Goal: Transaction & Acquisition: Book appointment/travel/reservation

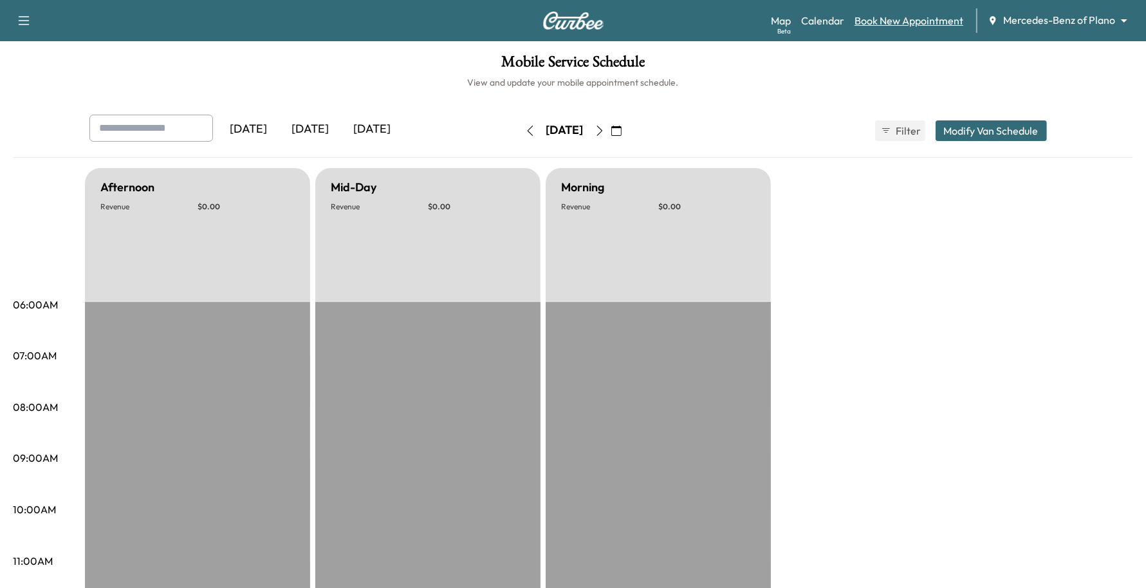
click at [914, 23] on link "Book New Appointment" at bounding box center [909, 20] width 109 height 15
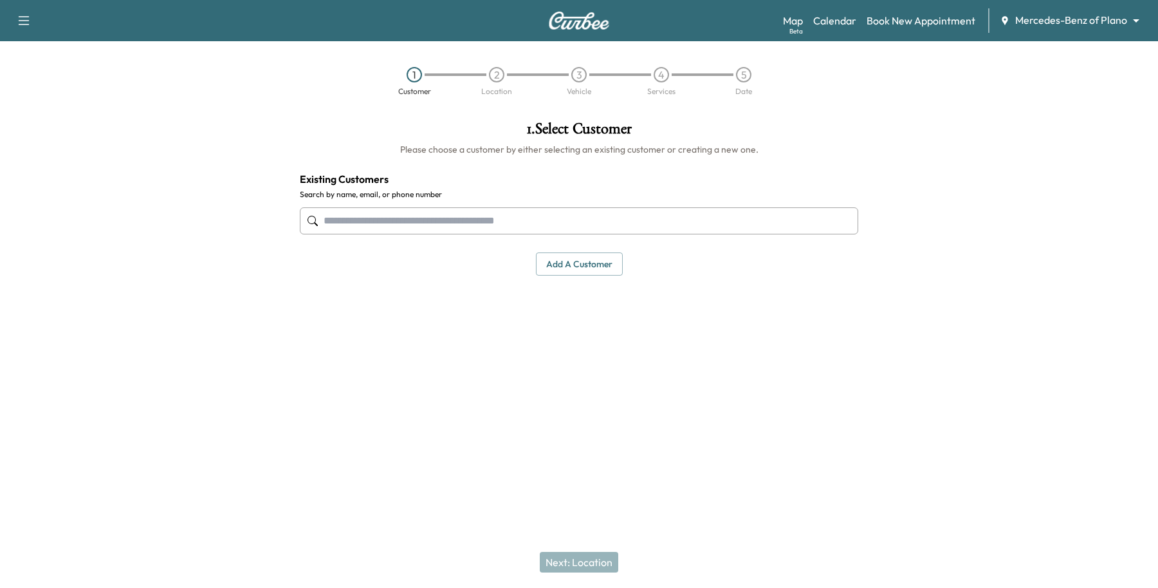
click at [356, 217] on input "text" at bounding box center [579, 220] width 559 height 27
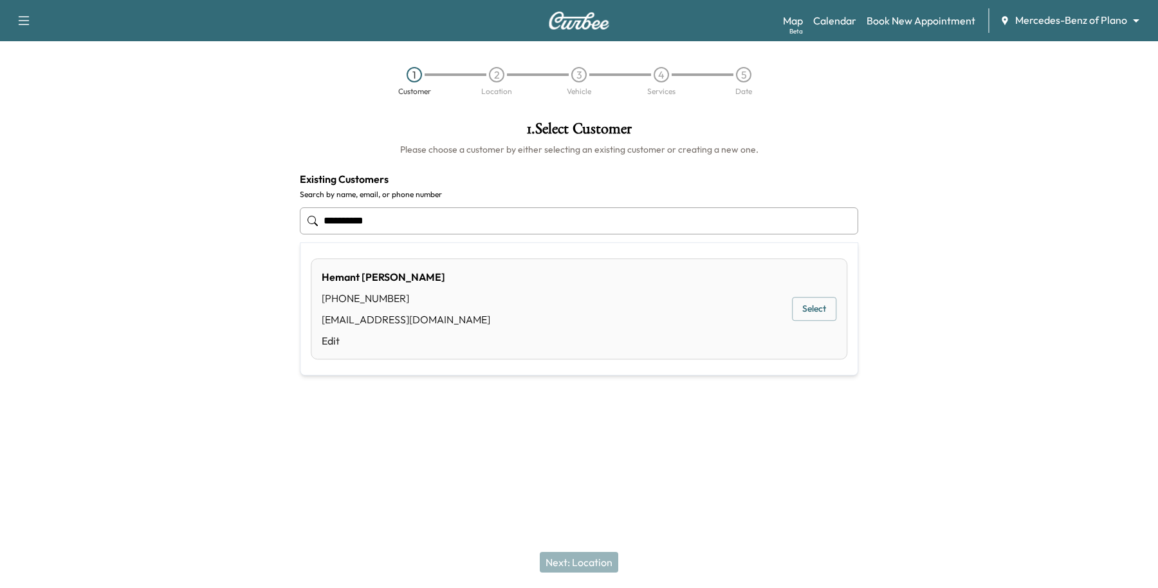
click at [806, 309] on button "Select" at bounding box center [814, 309] width 44 height 24
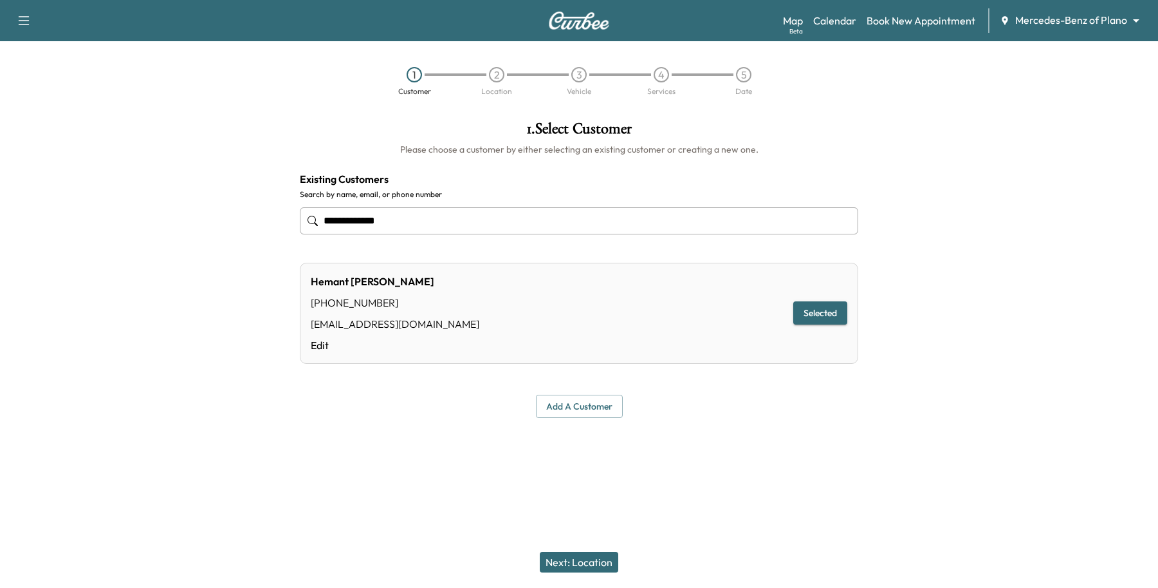
type input "**********"
click at [591, 562] on button "Next: Location" at bounding box center [579, 561] width 79 height 21
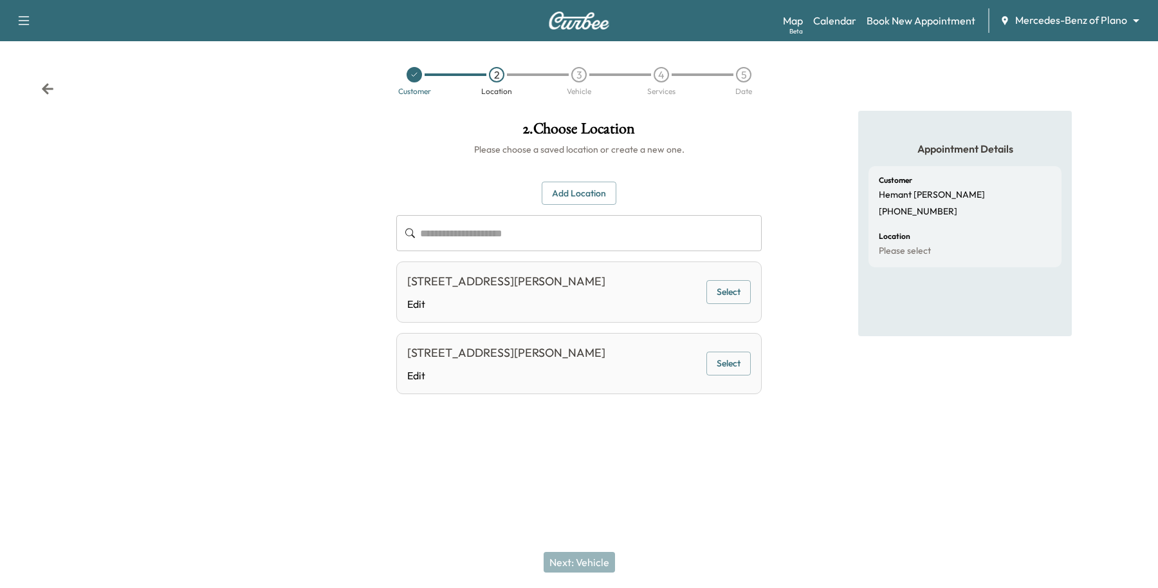
click at [728, 304] on button "Select" at bounding box center [729, 292] width 44 height 24
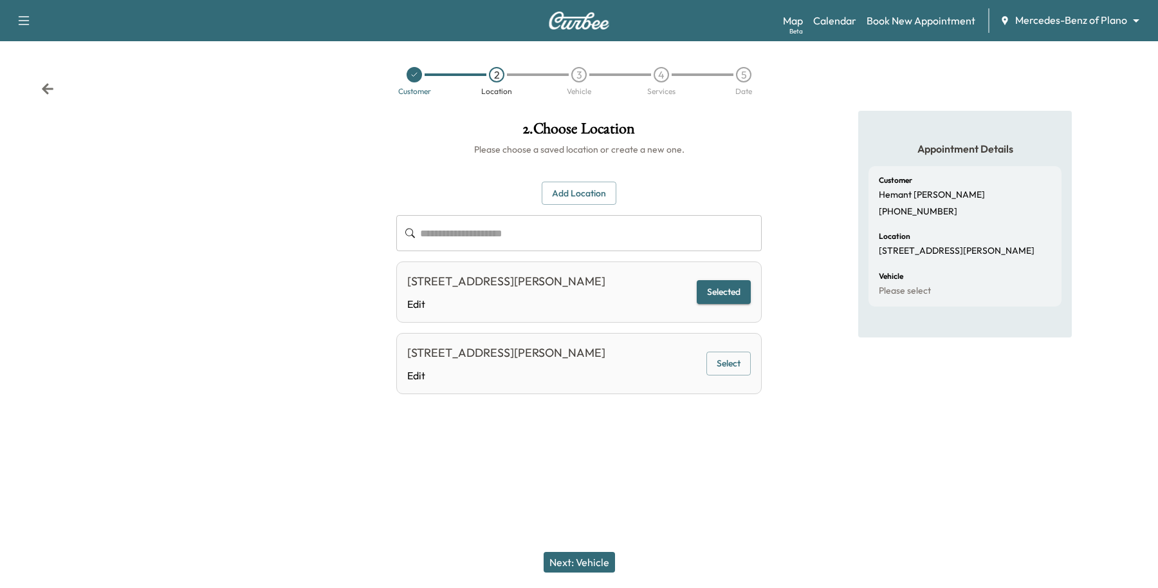
click at [586, 560] on button "Next: Vehicle" at bounding box center [579, 561] width 71 height 21
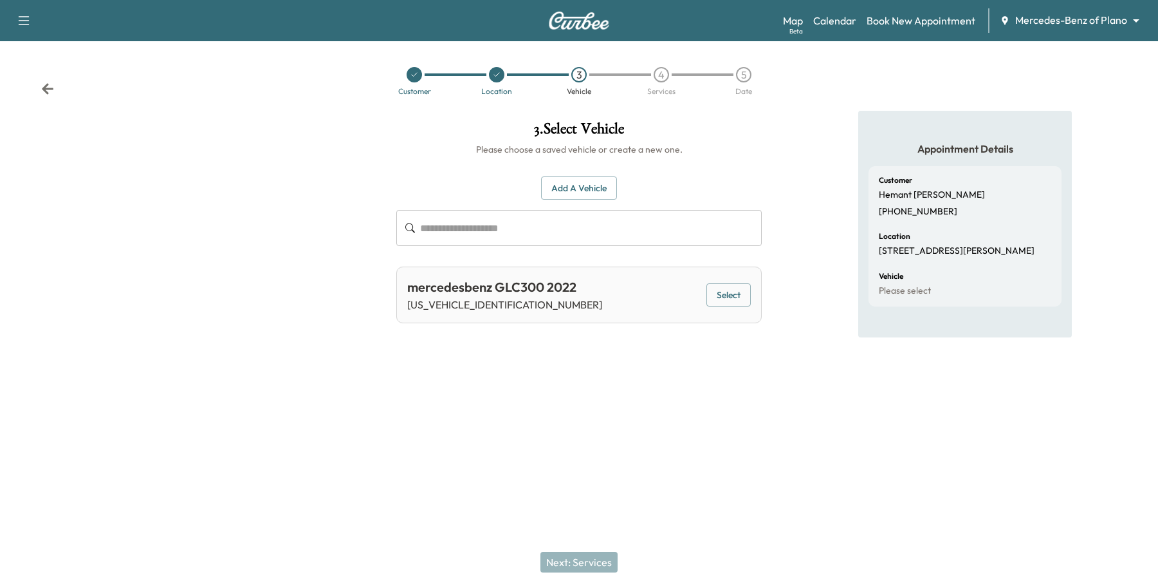
drag, startPoint x: 715, startPoint y: 296, endPoint x: 713, endPoint y: 320, distance: 23.9
click at [716, 297] on button "Select" at bounding box center [729, 295] width 44 height 24
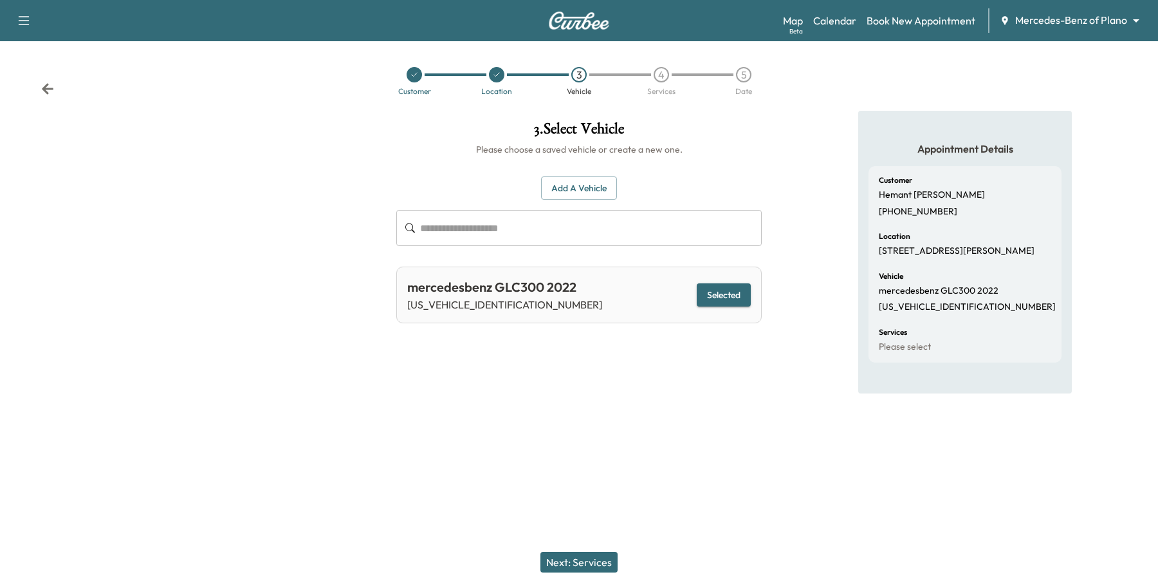
click at [567, 560] on button "Next: Services" at bounding box center [579, 561] width 77 height 21
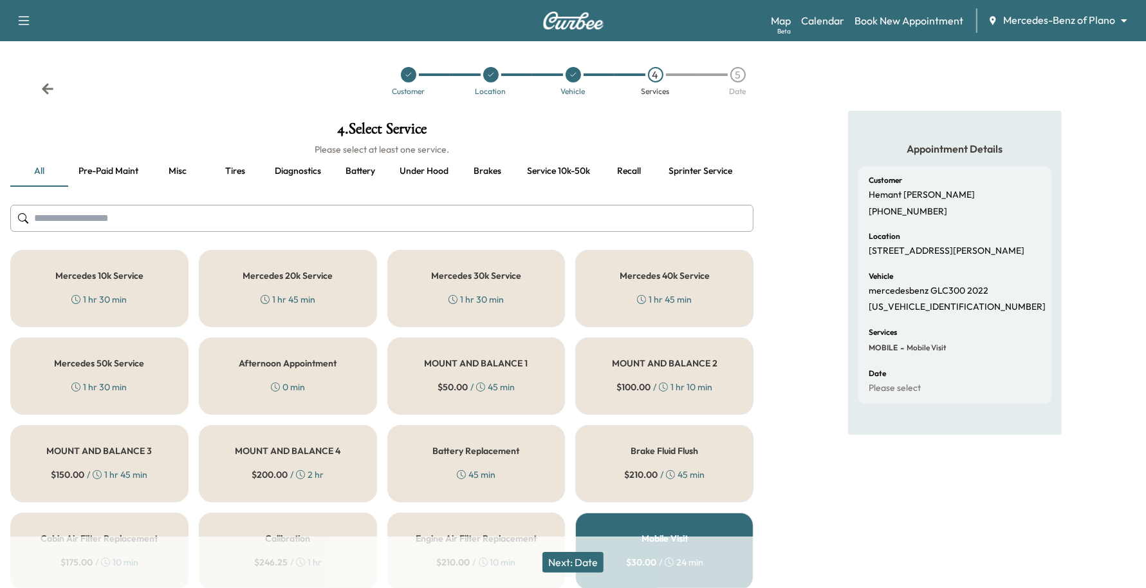
click at [499, 293] on div "1 hr 30 min" at bounding box center [476, 299] width 55 height 13
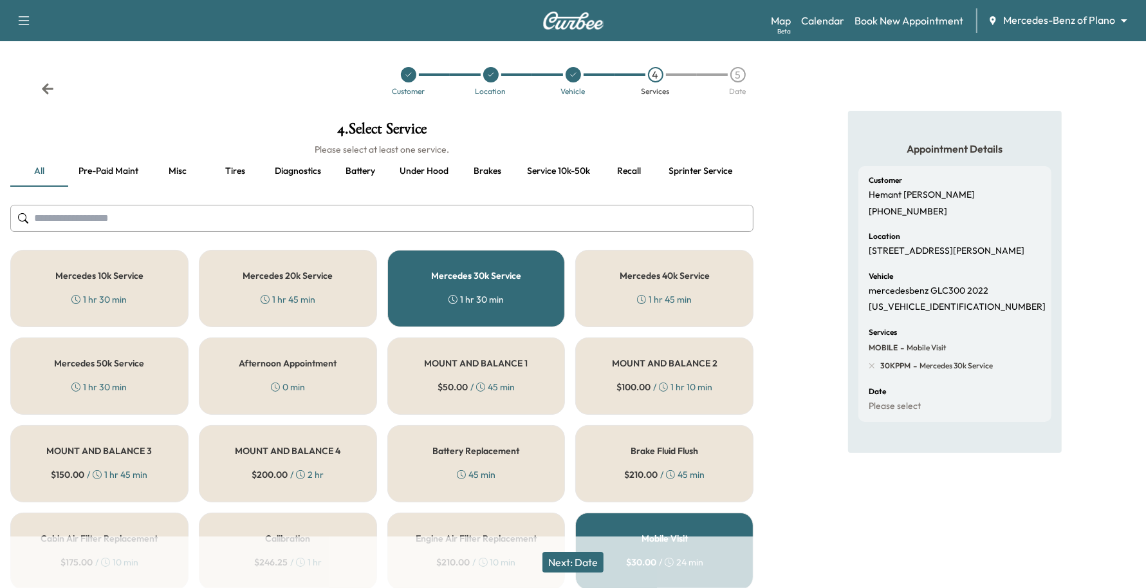
click at [604, 557] on button "Next: Date" at bounding box center [572, 561] width 61 height 21
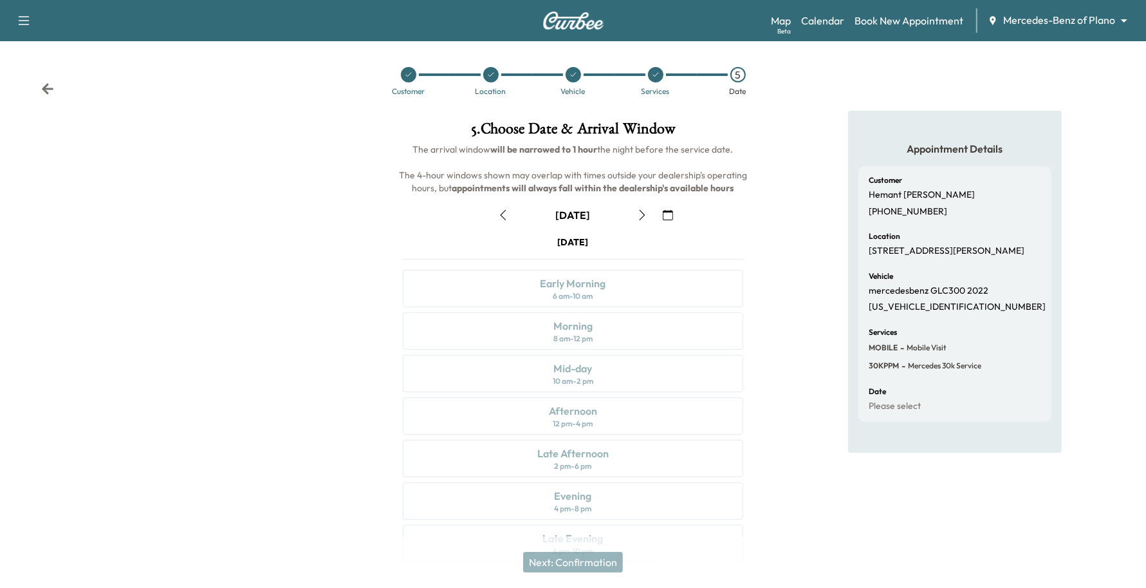
click at [662, 210] on button "button" at bounding box center [668, 215] width 22 height 21
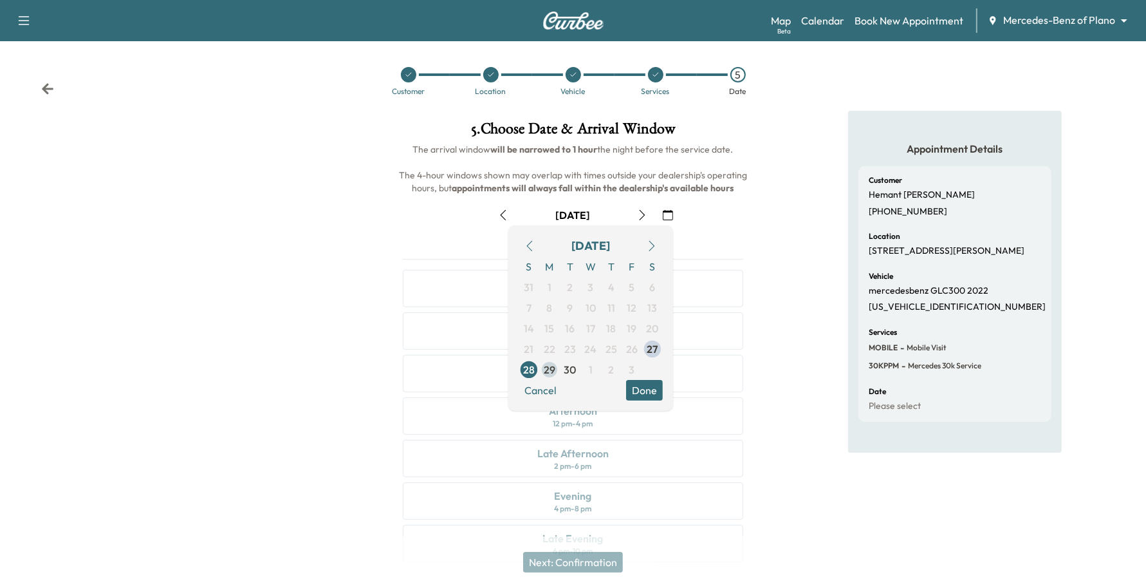
click at [555, 371] on span "29" at bounding box center [550, 369] width 12 height 15
click at [651, 382] on button "Done" at bounding box center [644, 390] width 37 height 21
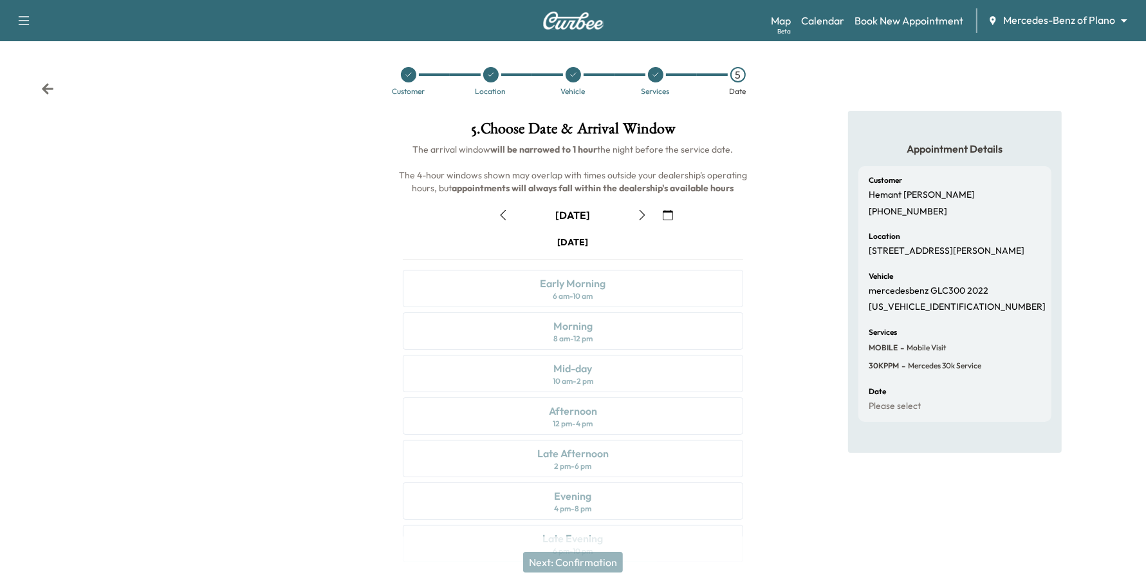
click at [639, 213] on icon "button" at bounding box center [642, 215] width 10 height 10
drag, startPoint x: 528, startPoint y: 375, endPoint x: 529, endPoint y: 393, distance: 18.1
click at [529, 382] on div "Mid-day 10 am - 2 pm" at bounding box center [573, 373] width 341 height 37
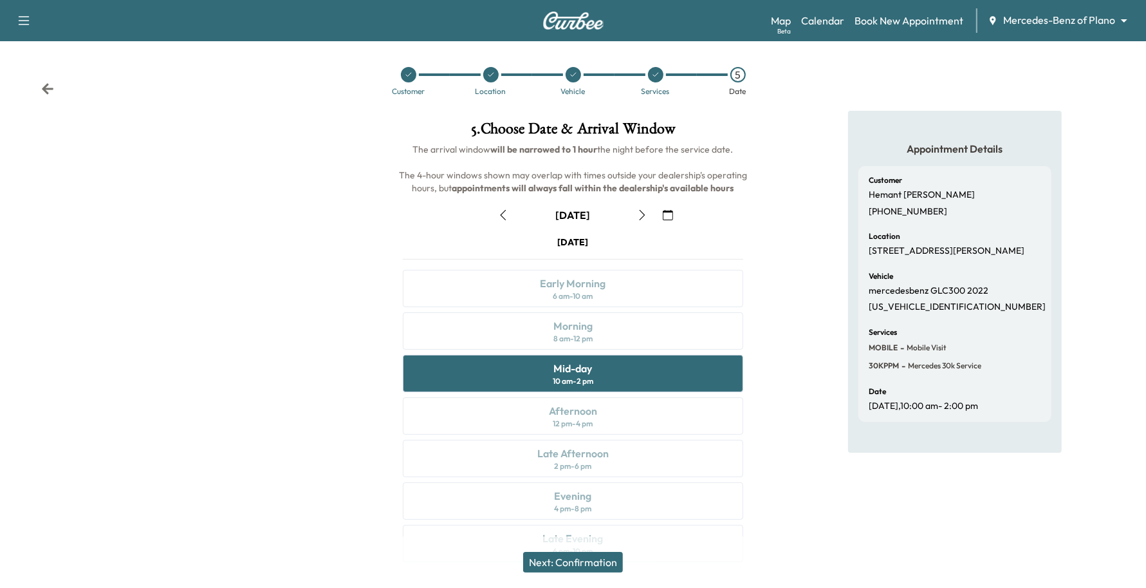
click at [555, 565] on button "Next: Confirmation" at bounding box center [573, 561] width 100 height 21
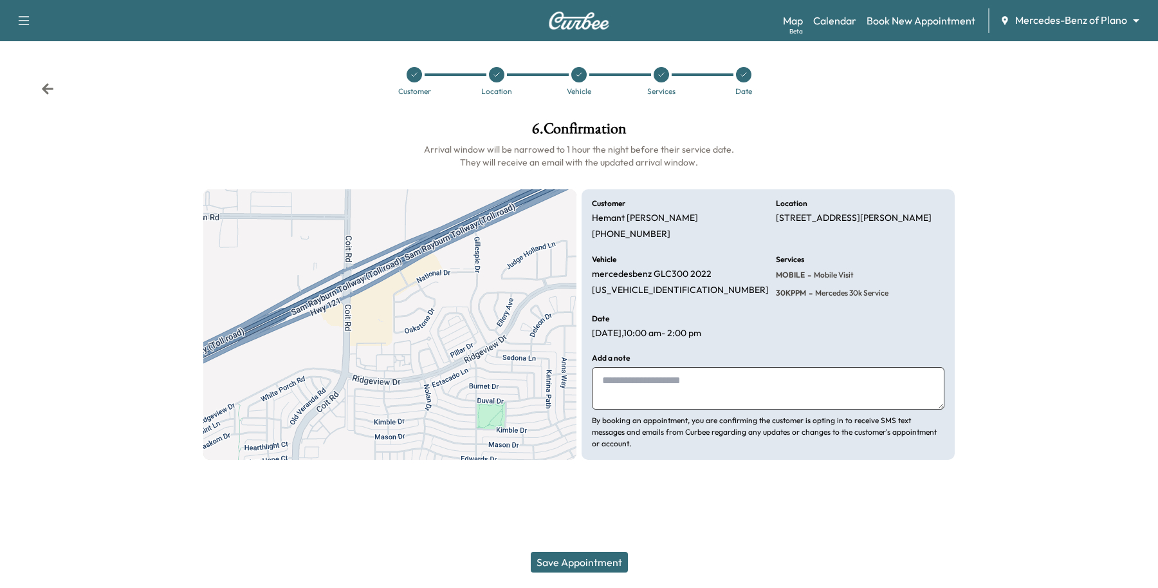
click at [580, 563] on button "Save Appointment" at bounding box center [579, 561] width 97 height 21
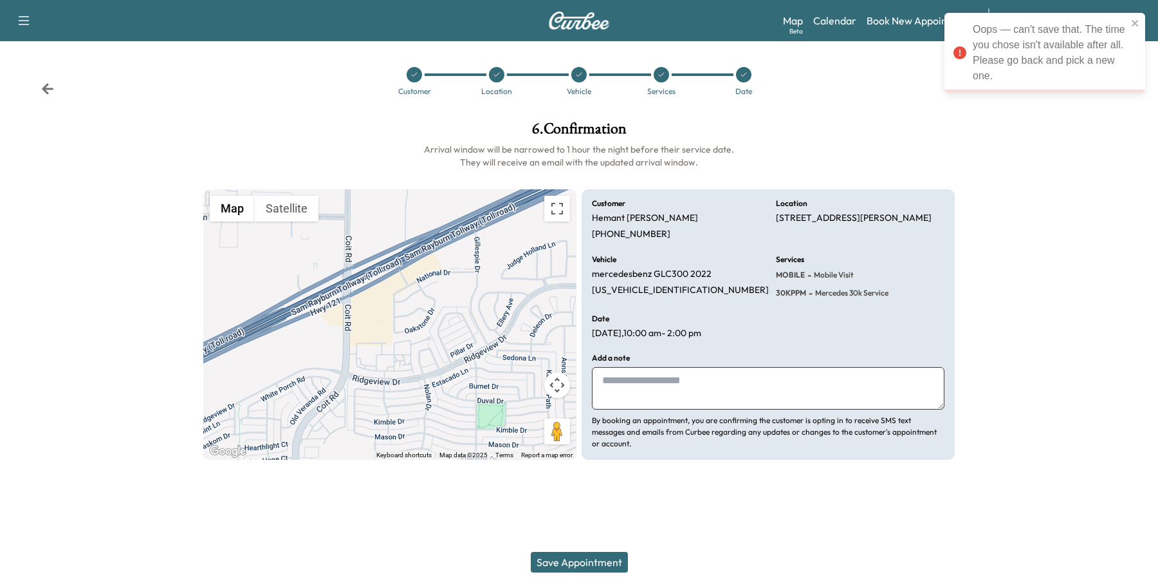
click at [664, 75] on icon at bounding box center [662, 75] width 8 height 8
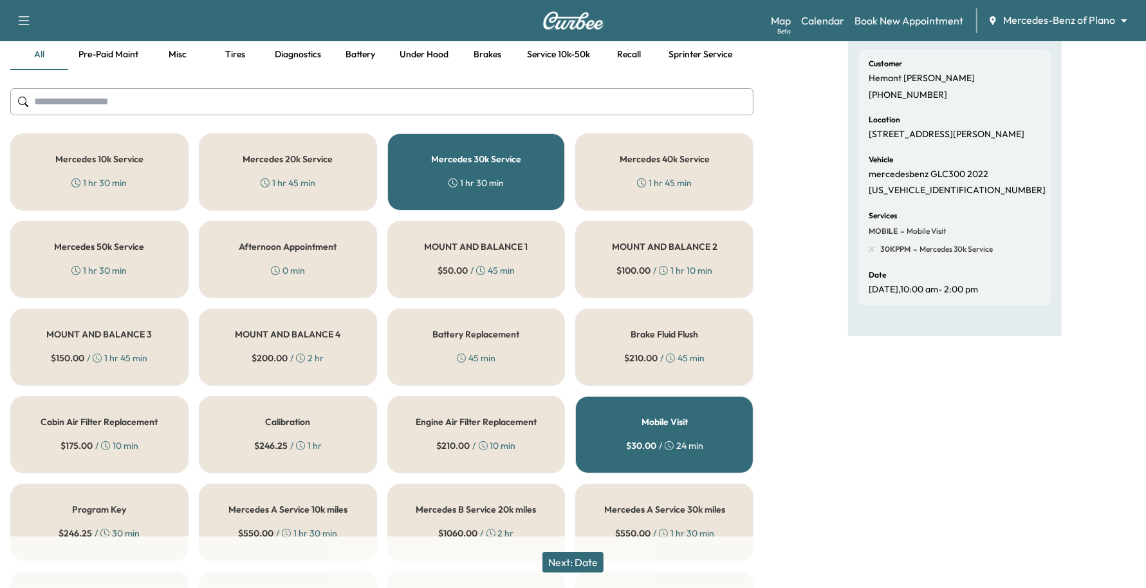
scroll to position [80, 0]
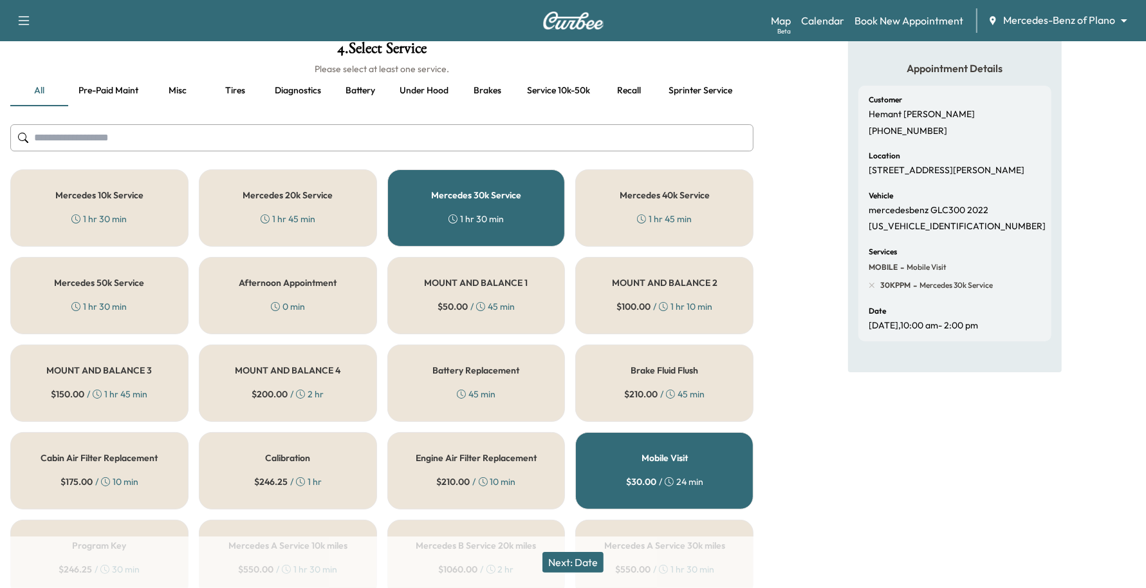
click at [574, 552] on div "Next: Date" at bounding box center [573, 561] width 1146 height 51
click at [574, 552] on button "Next: Date" at bounding box center [572, 561] width 61 height 21
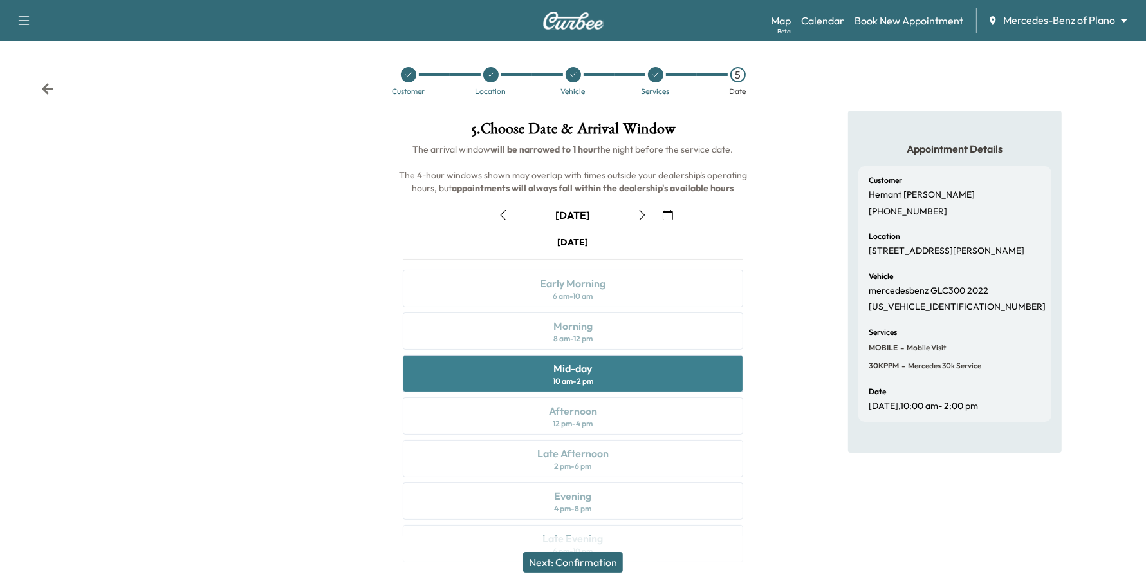
click at [606, 360] on div "Mid-day 10 am - 2 pm" at bounding box center [573, 373] width 341 height 37
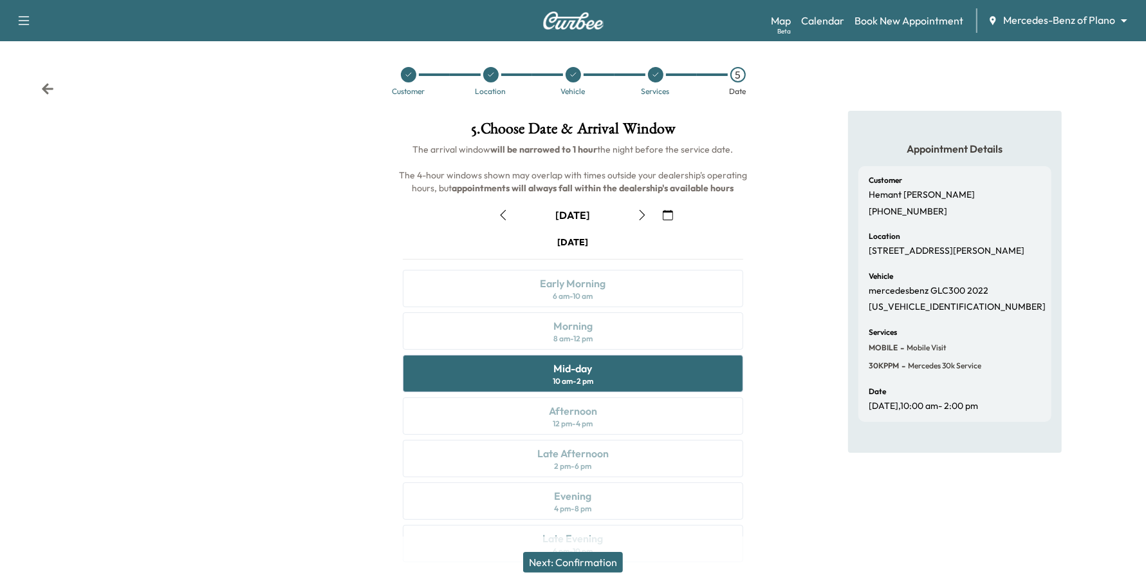
click at [582, 563] on button "Next: Confirmation" at bounding box center [573, 561] width 100 height 21
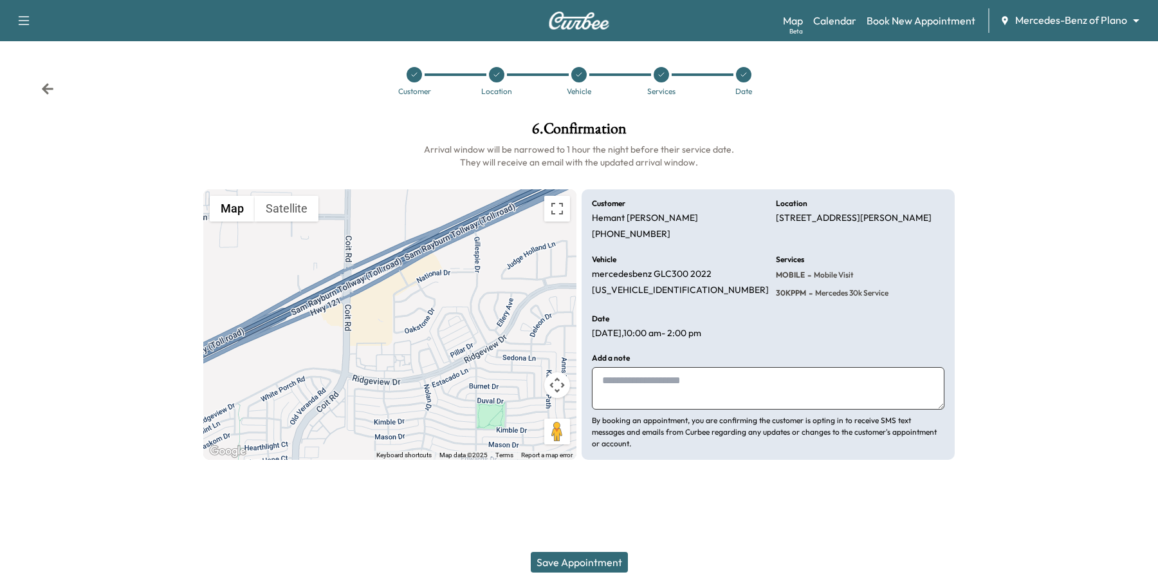
click at [586, 563] on button "Save Appointment" at bounding box center [579, 561] width 97 height 21
drag, startPoint x: 737, startPoint y: 74, endPoint x: 738, endPoint y: 88, distance: 13.6
click at [737, 79] on div at bounding box center [743, 74] width 15 height 15
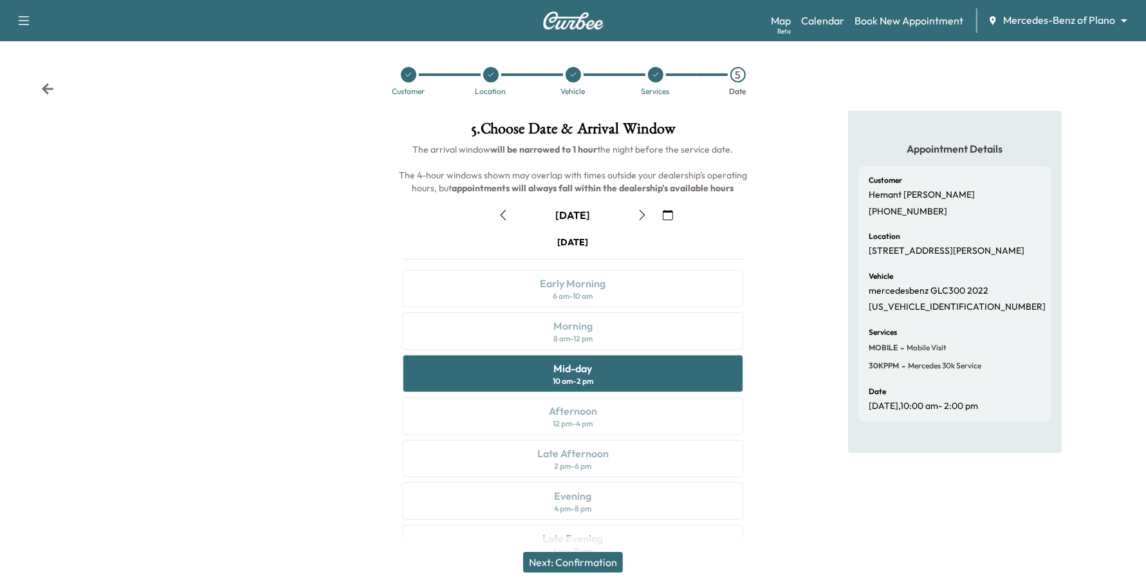
click at [628, 219] on div "[DATE]" at bounding box center [572, 215] width 161 height 21
click at [645, 216] on icon "button" at bounding box center [642, 215] width 10 height 10
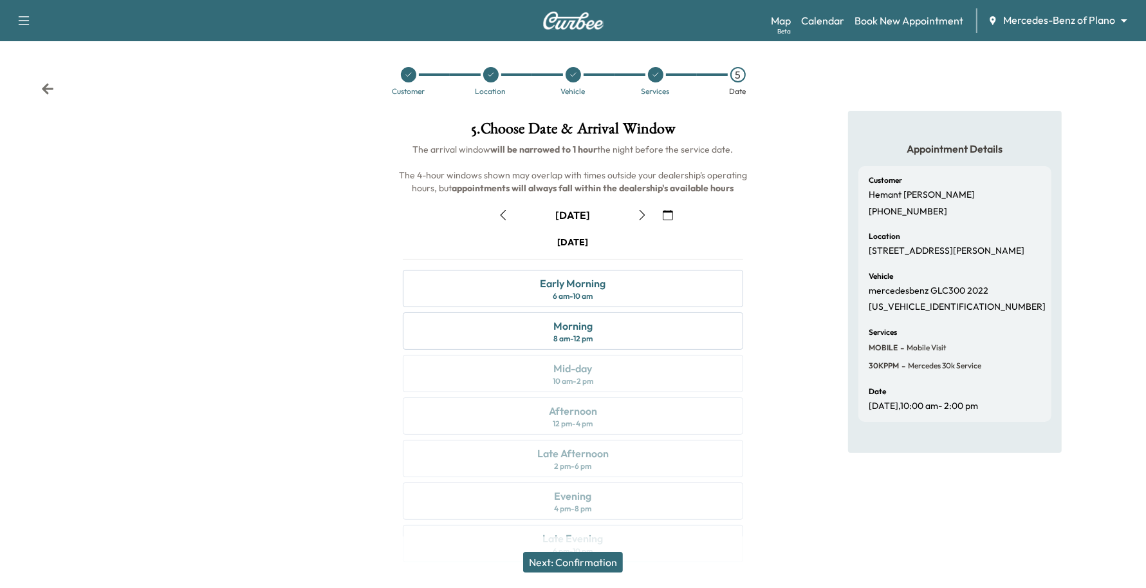
click at [502, 211] on icon "button" at bounding box center [503, 215] width 10 height 10
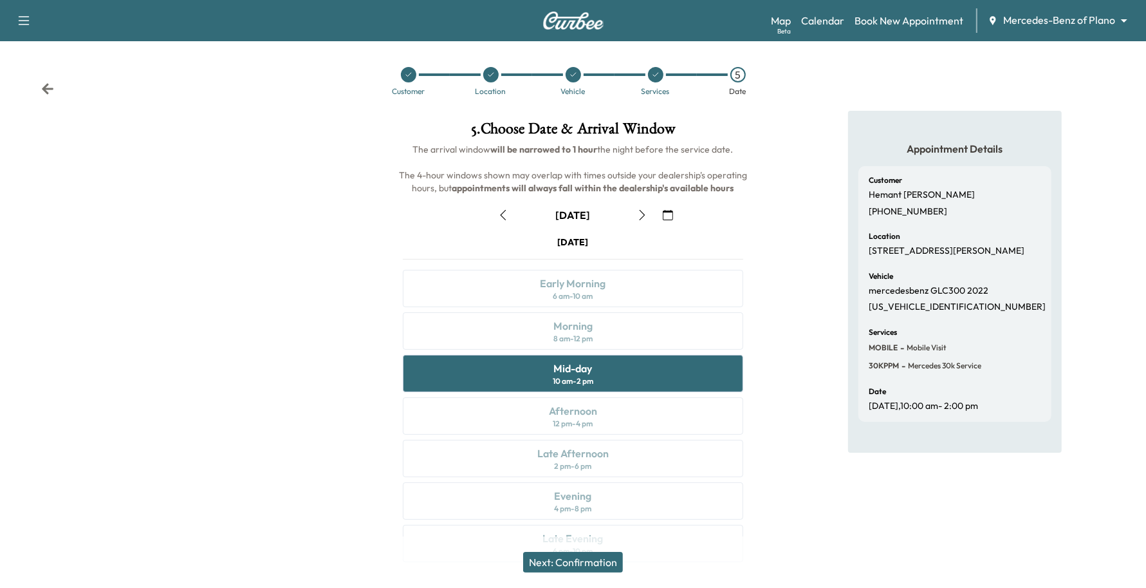
click at [583, 567] on button "Next: Confirmation" at bounding box center [573, 561] width 100 height 21
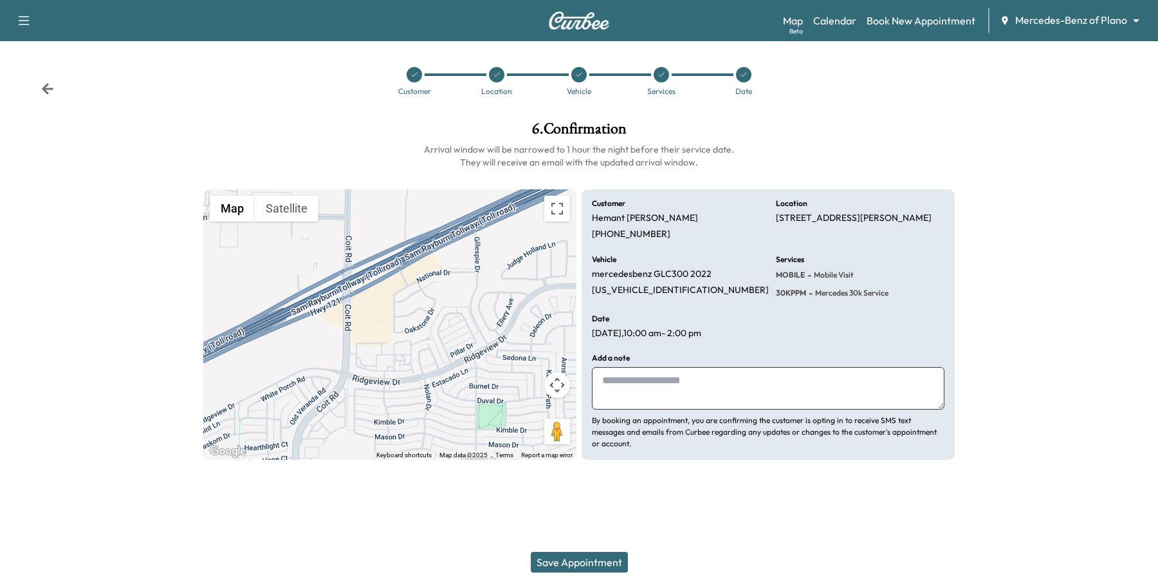
click at [589, 566] on button "Save Appointment" at bounding box center [579, 561] width 97 height 21
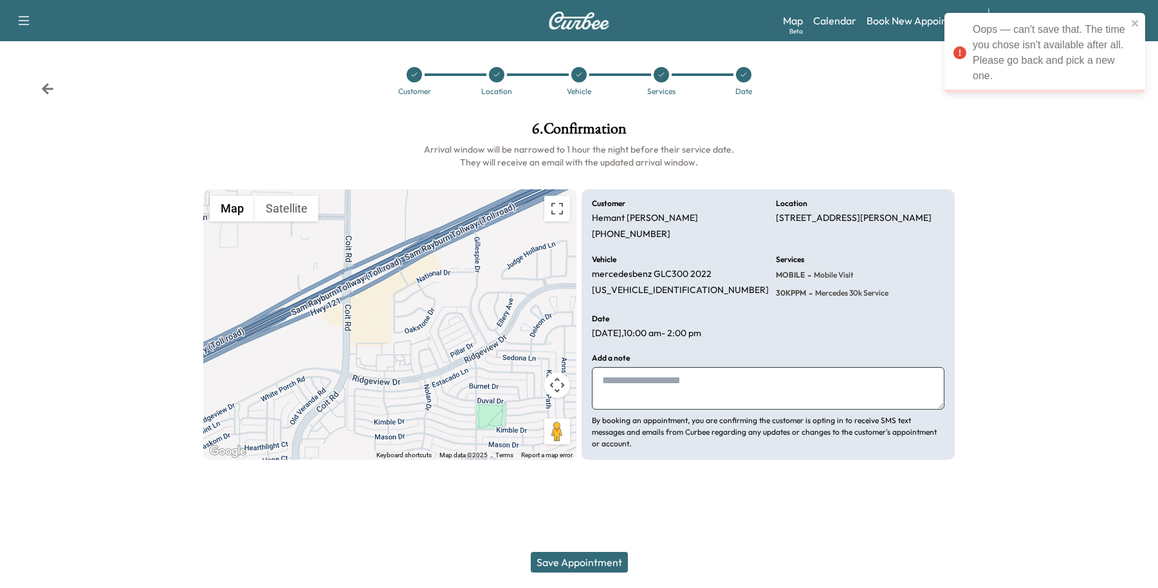
click at [662, 75] on icon at bounding box center [661, 75] width 5 height 4
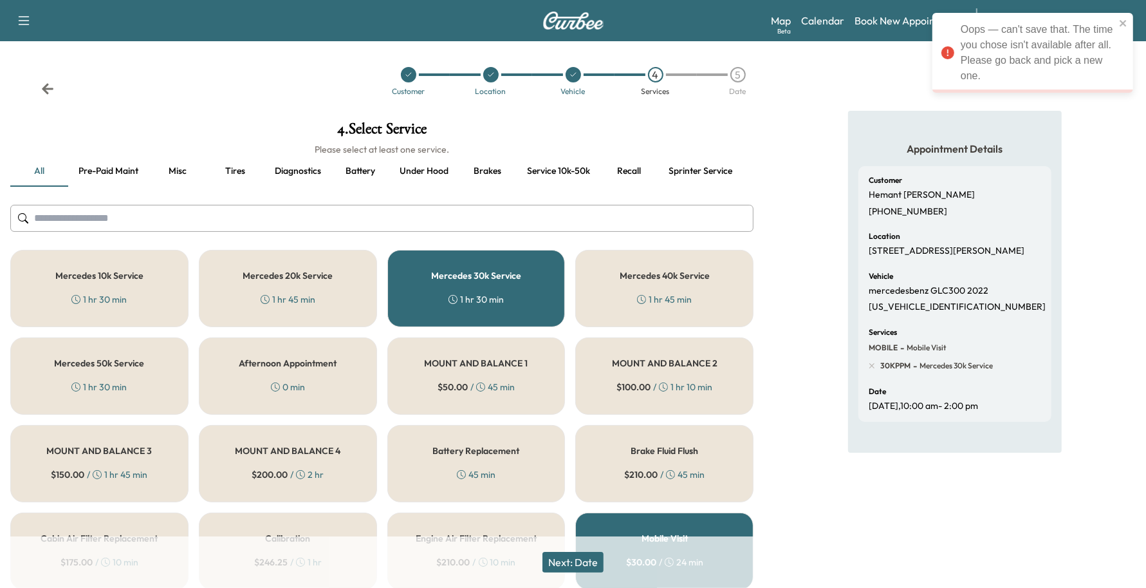
click at [744, 77] on div "5" at bounding box center [737, 74] width 15 height 15
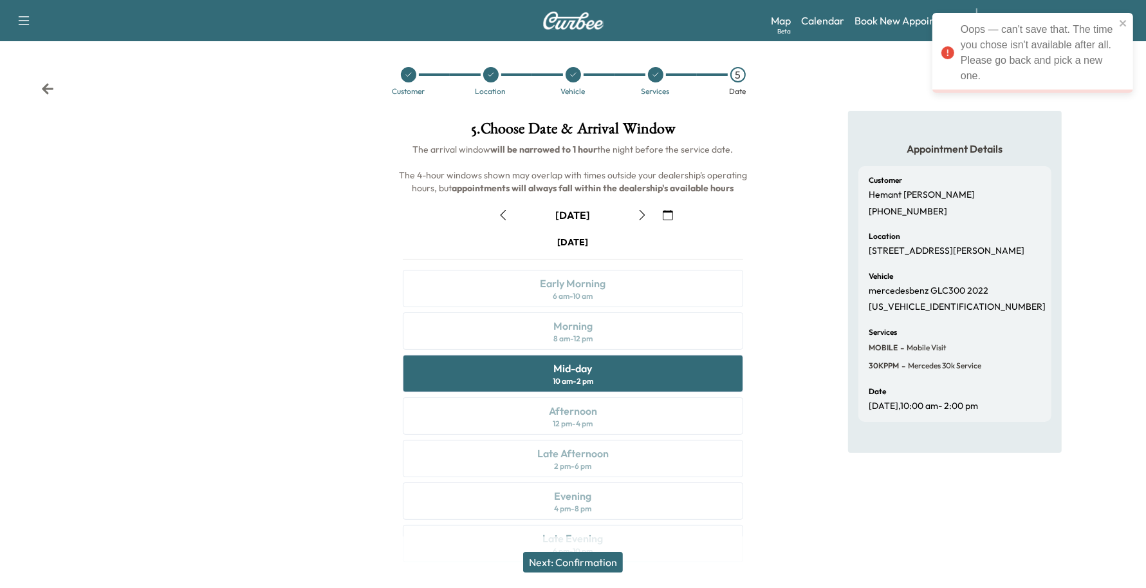
click at [649, 210] on button "button" at bounding box center [642, 215] width 22 height 21
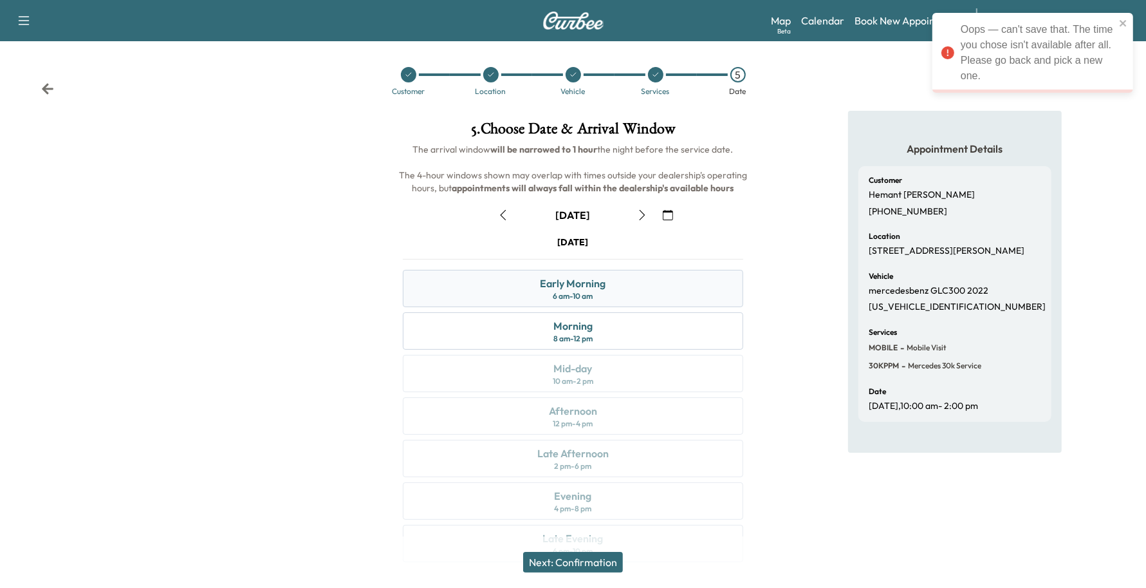
click at [598, 290] on div "Early Morning" at bounding box center [573, 282] width 66 height 15
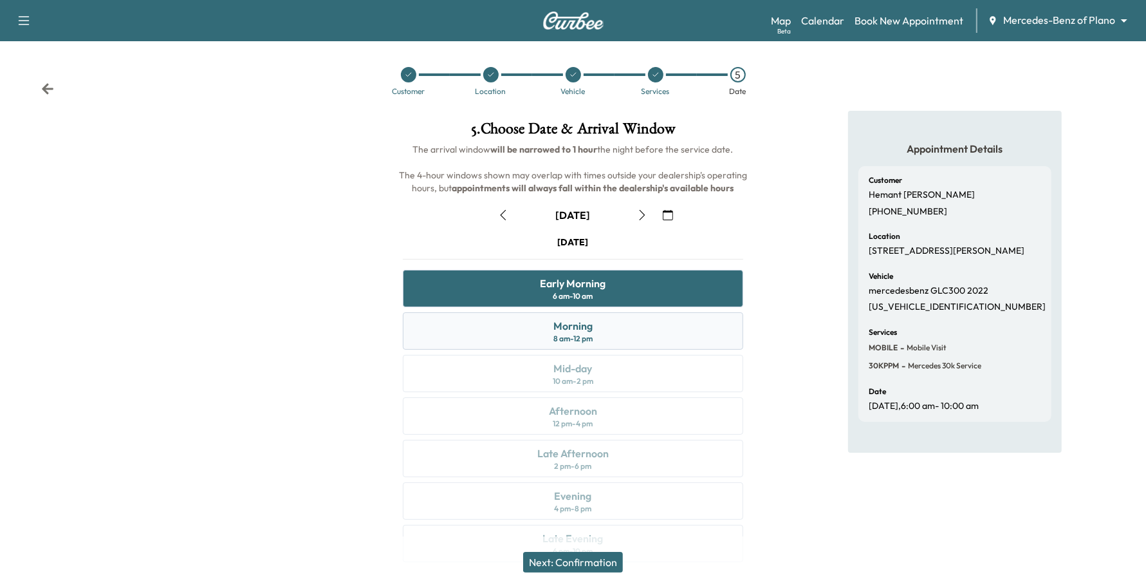
click at [590, 320] on div "Morning" at bounding box center [572, 325] width 39 height 15
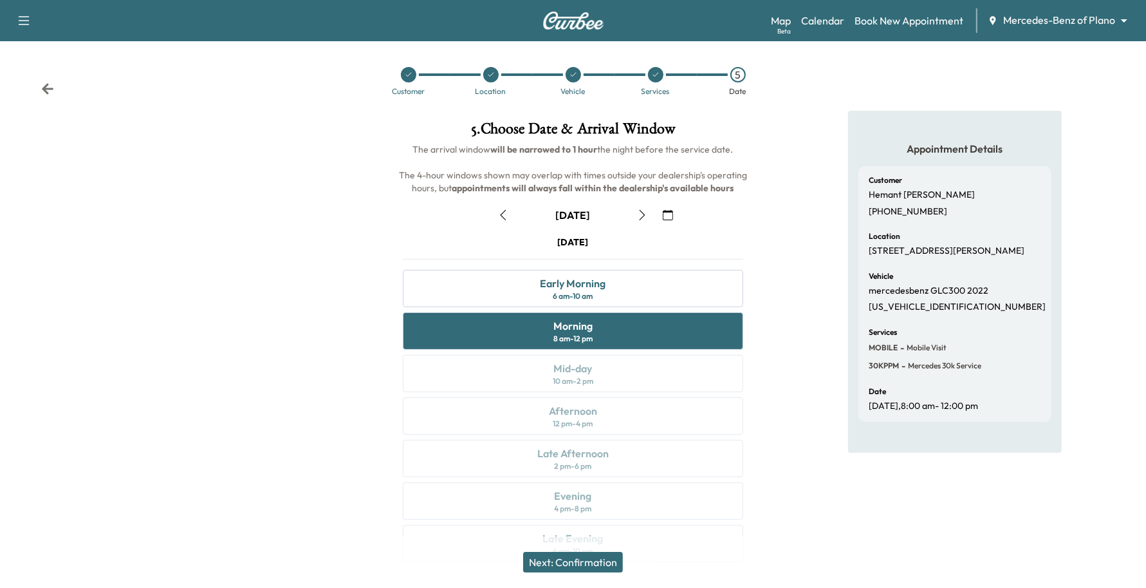
click at [580, 559] on button "Next: Confirmation" at bounding box center [573, 561] width 100 height 21
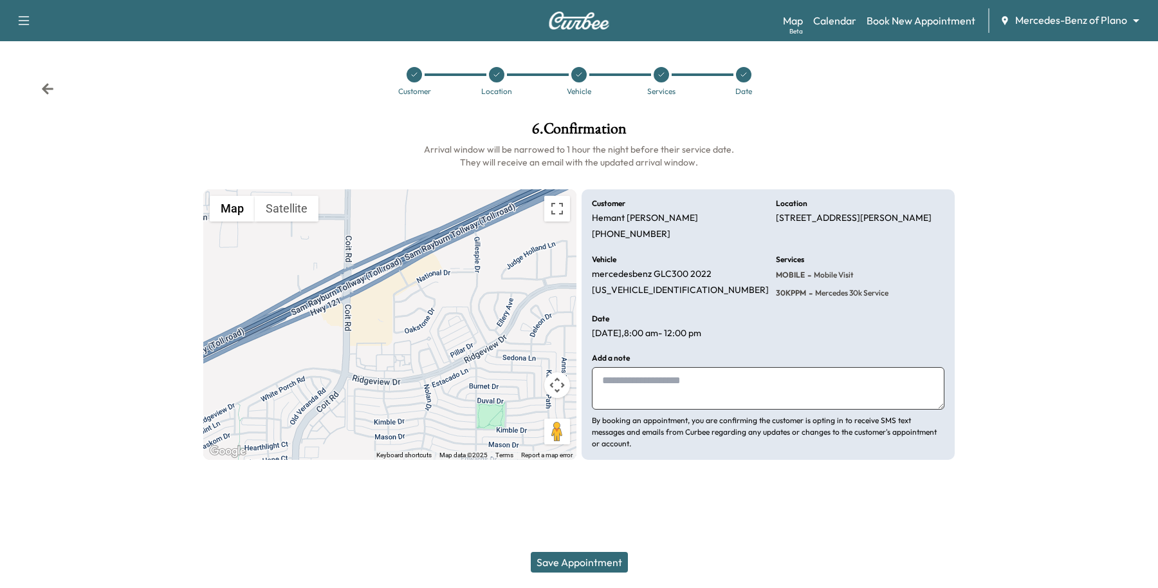
click at [600, 564] on button "Save Appointment" at bounding box center [579, 561] width 97 height 21
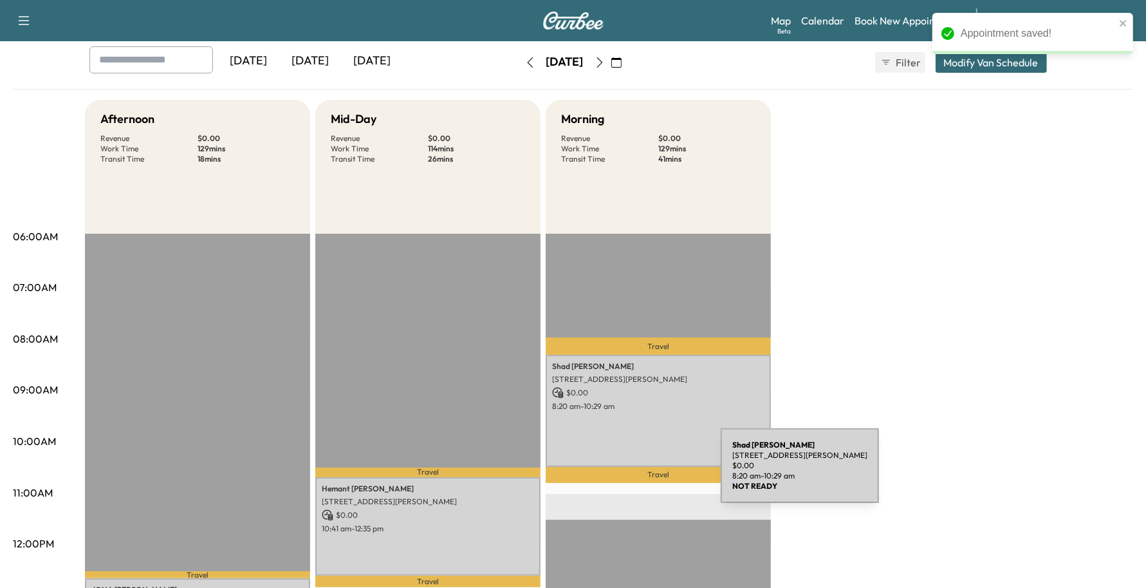
scroll to position [241, 0]
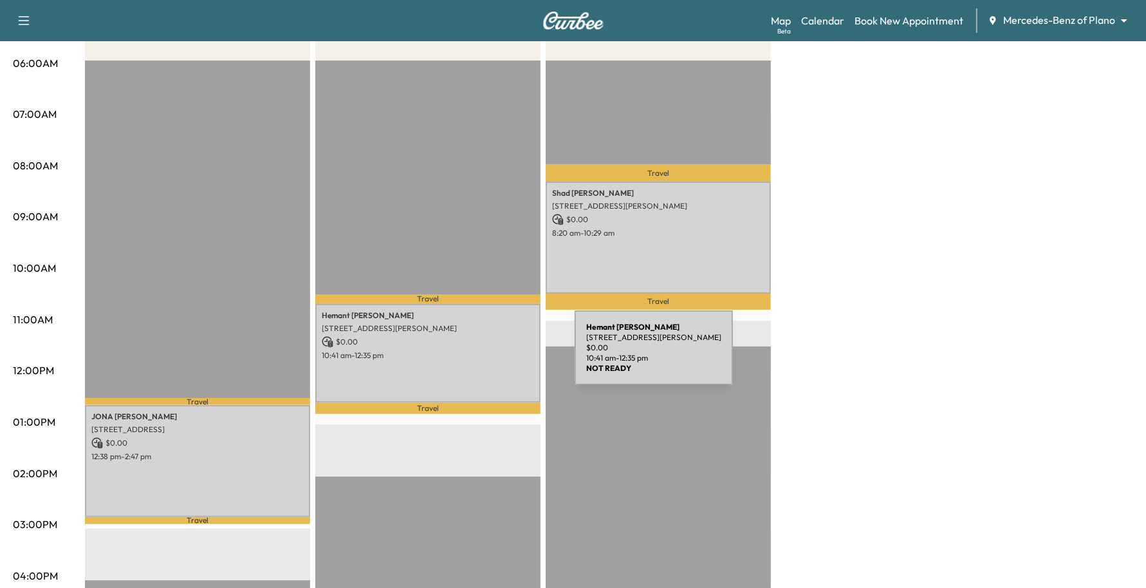
click at [478, 355] on p "10:41 am - 12:35 pm" at bounding box center [428, 355] width 212 height 10
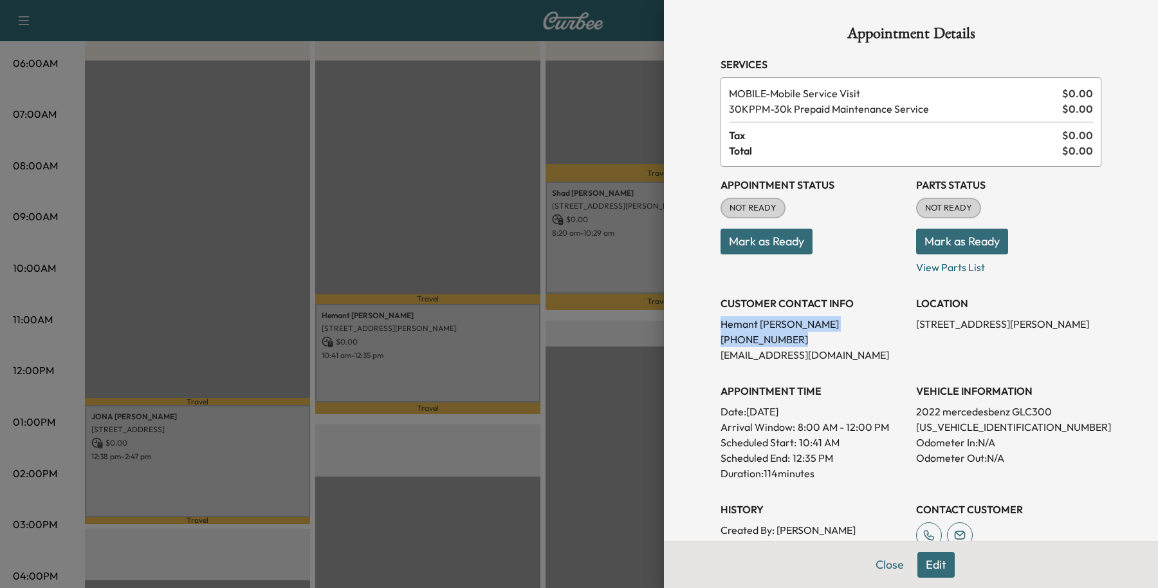
drag, startPoint x: 779, startPoint y: 333, endPoint x: 689, endPoint y: 311, distance: 93.5
click at [689, 311] on div "Appointment Details Services MOBILE - Mobile Service Visit $ 0.00 30KPPM - 30k …" at bounding box center [911, 294] width 494 height 588
click at [682, 306] on div "Appointment Details Services MOBILE - Mobile Service Visit $ 0.00 30KPPM - 30k …" at bounding box center [911, 294] width 494 height 588
drag, startPoint x: 761, startPoint y: 317, endPoint x: 803, endPoint y: 319, distance: 41.9
click at [755, 317] on p "[PERSON_NAME]" at bounding box center [813, 323] width 185 height 15
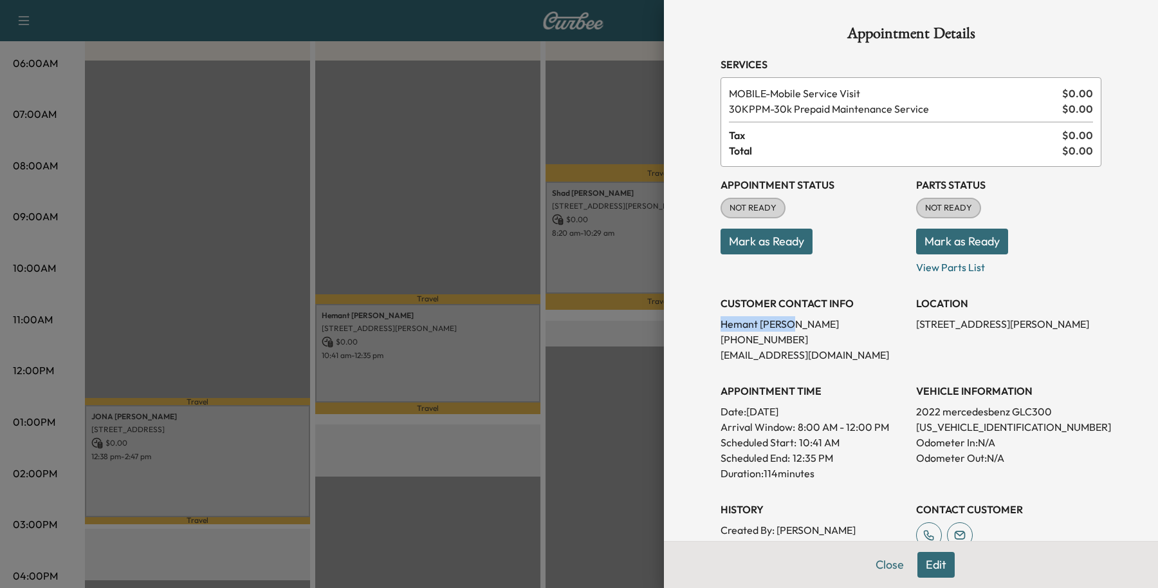
drag, startPoint x: 808, startPoint y: 320, endPoint x: 689, endPoint y: 319, distance: 119.1
click at [689, 319] on div "Appointment Details Services MOBILE - Mobile Service Visit $ 0.00 30KPPM - 30k …" at bounding box center [911, 294] width 494 height 588
copy p "[PERSON_NAME]"
click at [886, 561] on button "Close" at bounding box center [889, 564] width 45 height 26
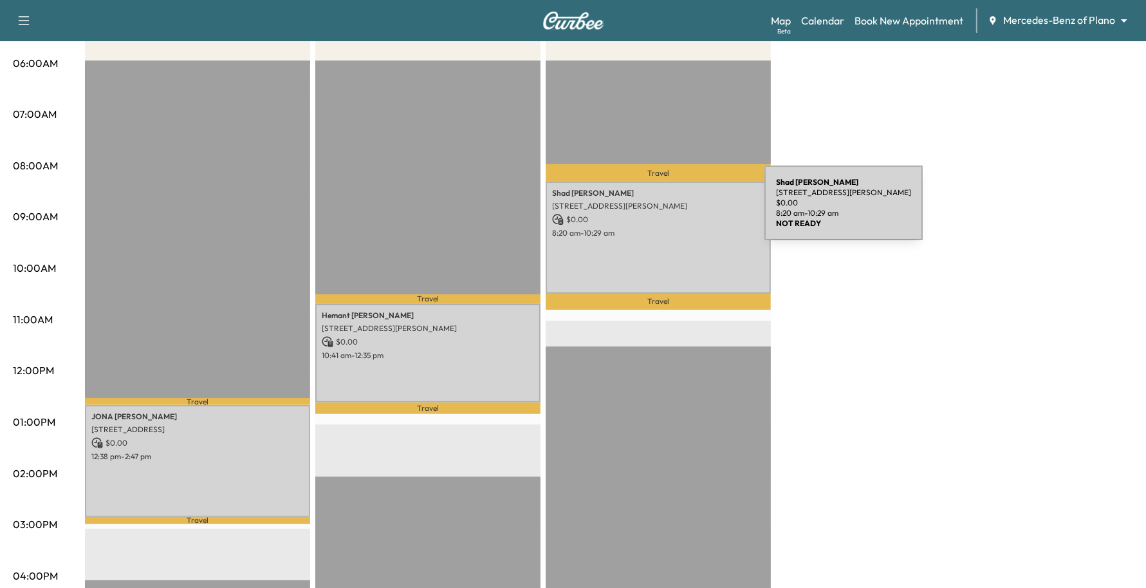
click at [668, 210] on div "[PERSON_NAME] [STREET_ADDRESS][PERSON_NAME] $ 0.00 8:20 am - 10:29 am" at bounding box center [658, 237] width 225 height 112
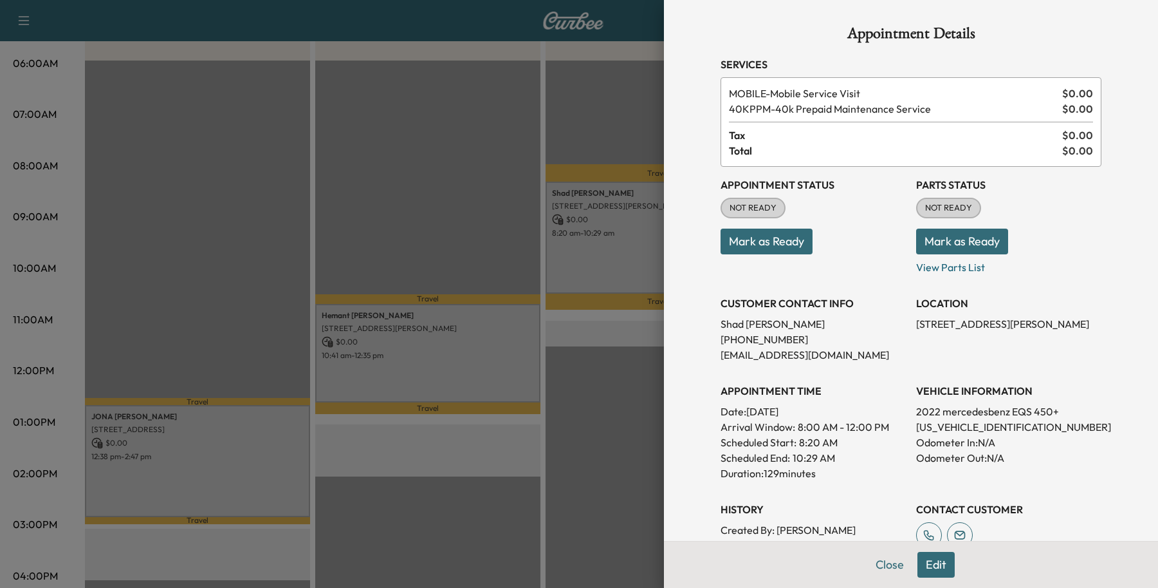
click at [920, 576] on button "Edit" at bounding box center [936, 564] width 37 height 26
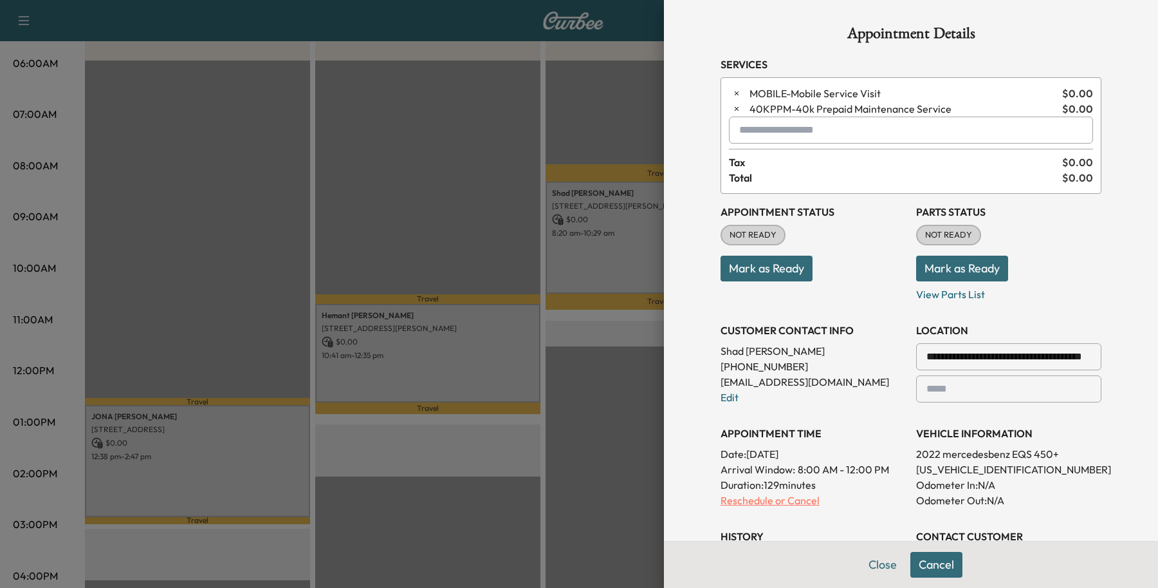
click at [721, 504] on p "Reschedule or Cancel" at bounding box center [813, 499] width 185 height 15
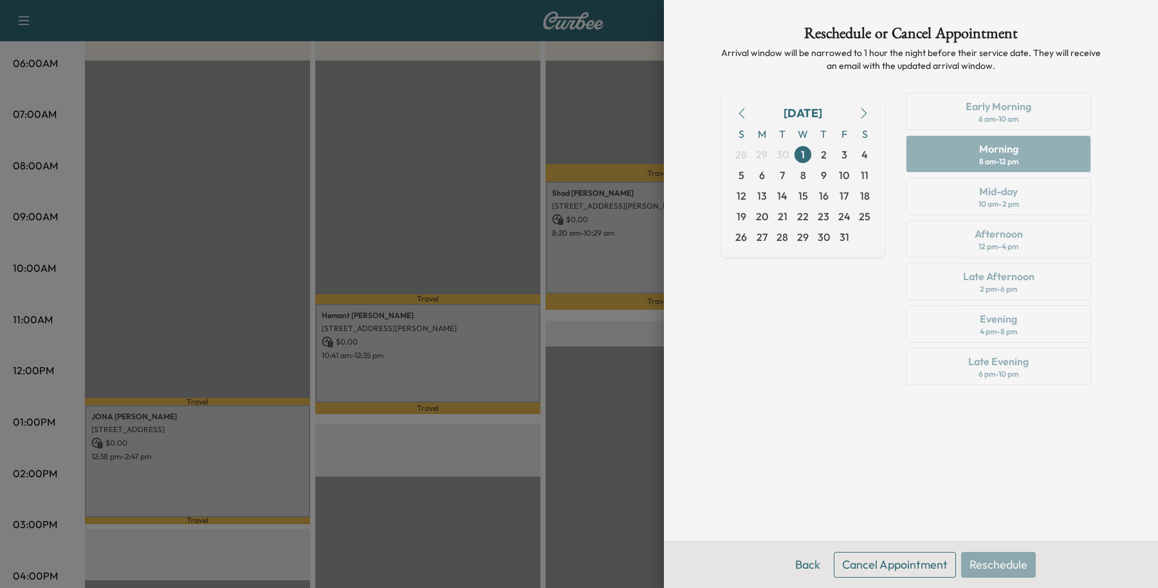
click at [744, 117] on icon "button" at bounding box center [742, 113] width 6 height 10
click at [781, 239] on span "30" at bounding box center [783, 236] width 12 height 15
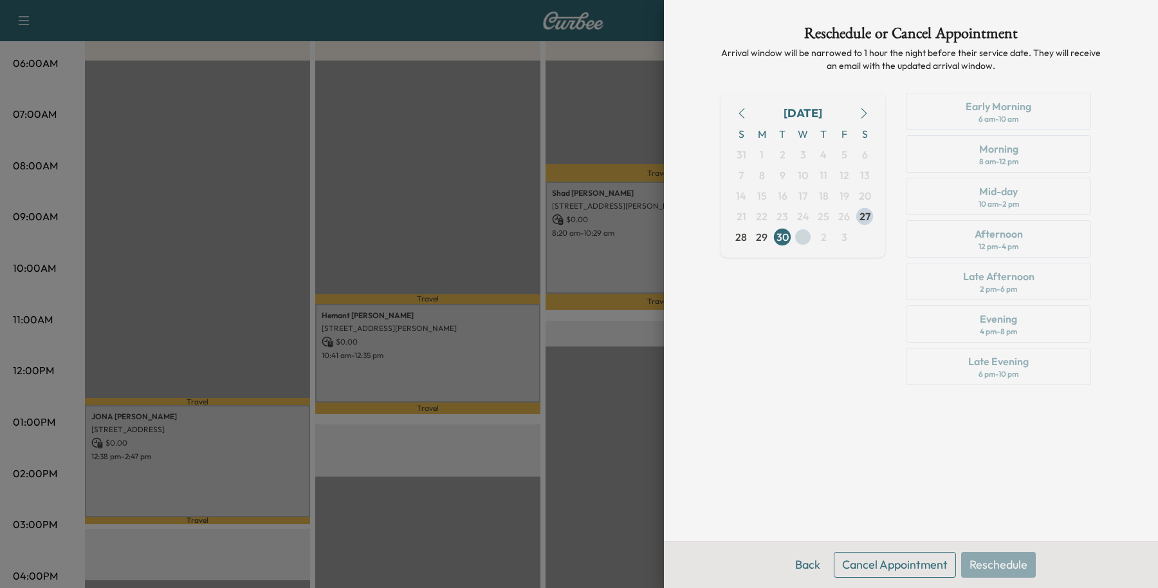
click at [795, 238] on span "1" at bounding box center [803, 237] width 21 height 21
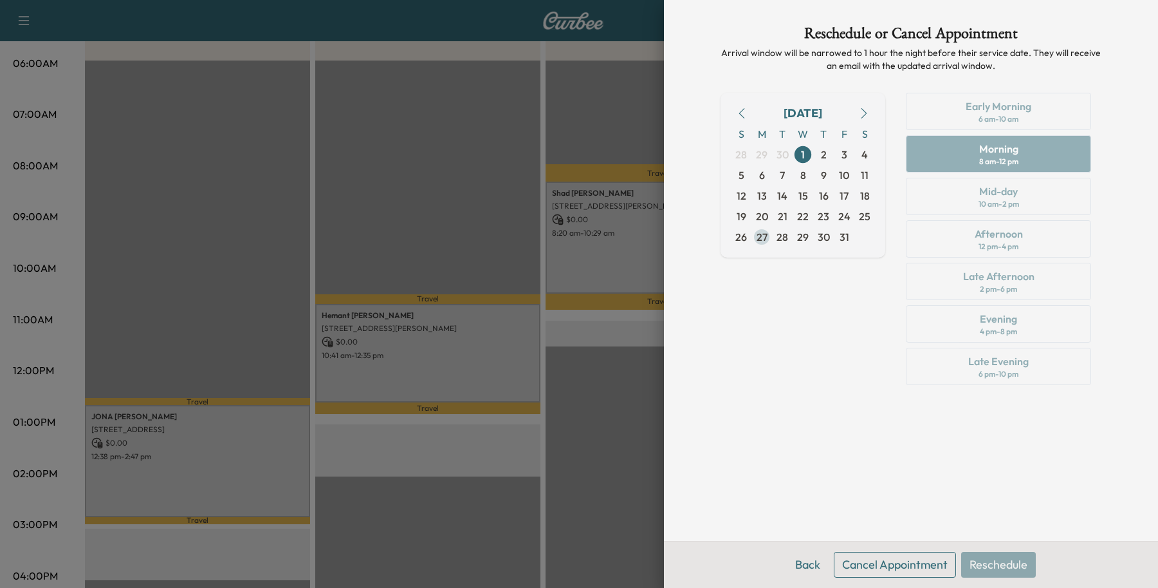
click at [767, 239] on span "27" at bounding box center [762, 237] width 21 height 21
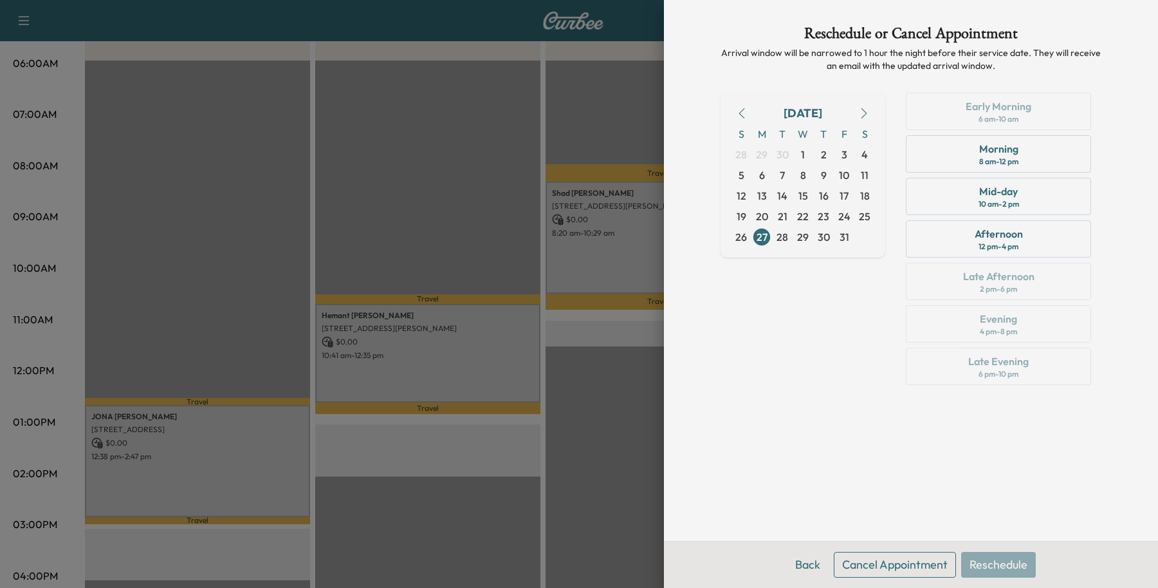
click at [743, 114] on icon "button" at bounding box center [742, 113] width 10 height 10
click at [783, 245] on span "30" at bounding box center [782, 237] width 21 height 21
click at [754, 239] on span "29" at bounding box center [762, 237] width 21 height 21
click at [476, 104] on div at bounding box center [579, 294] width 1158 height 588
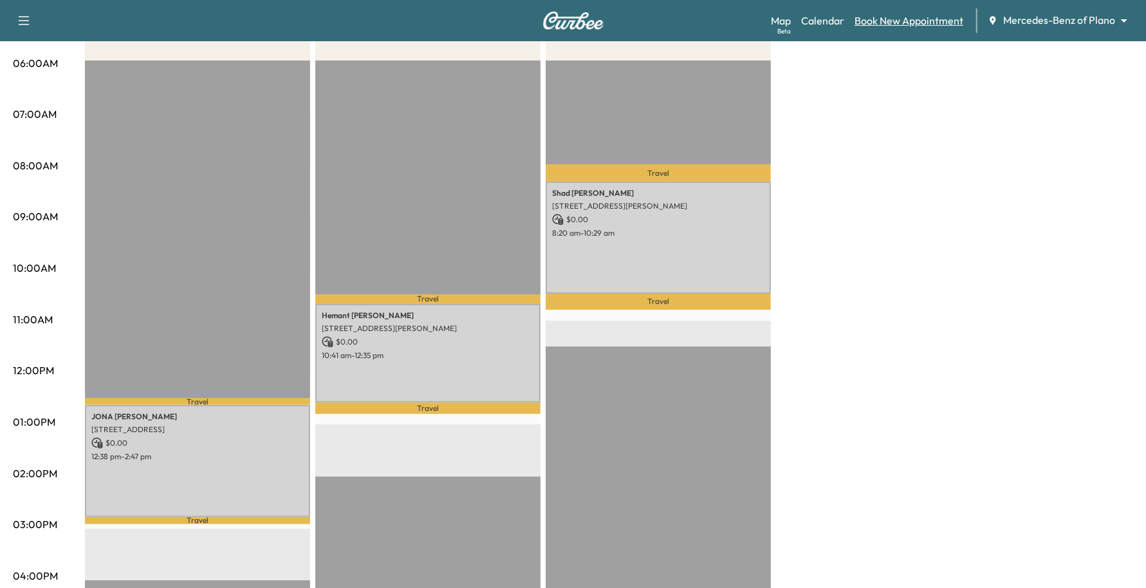
click at [954, 28] on link "Book New Appointment" at bounding box center [909, 20] width 109 height 15
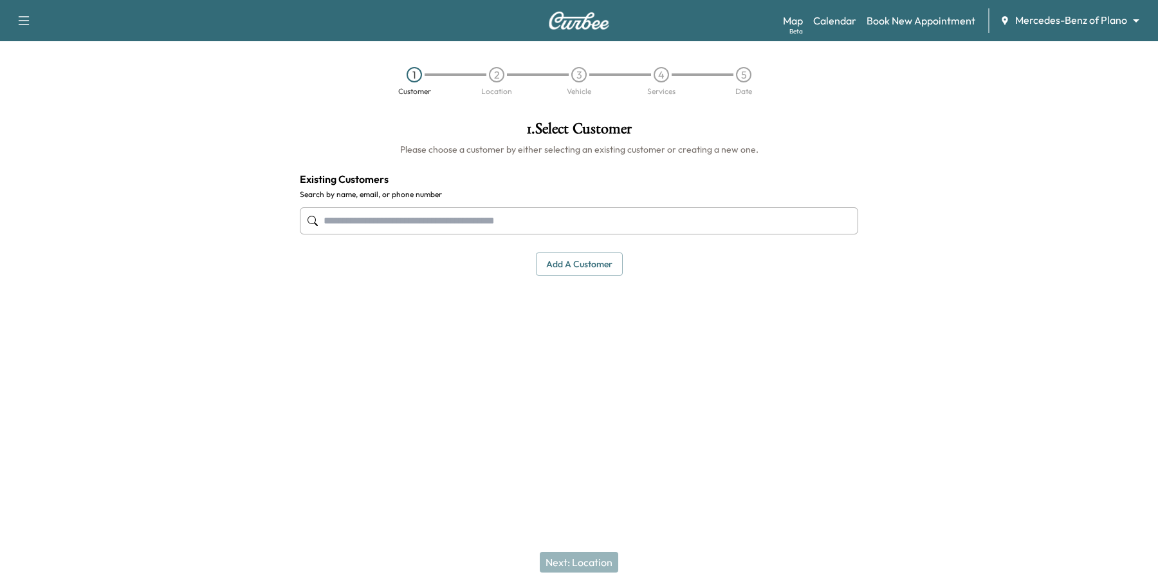
click at [404, 214] on input "text" at bounding box center [579, 220] width 559 height 27
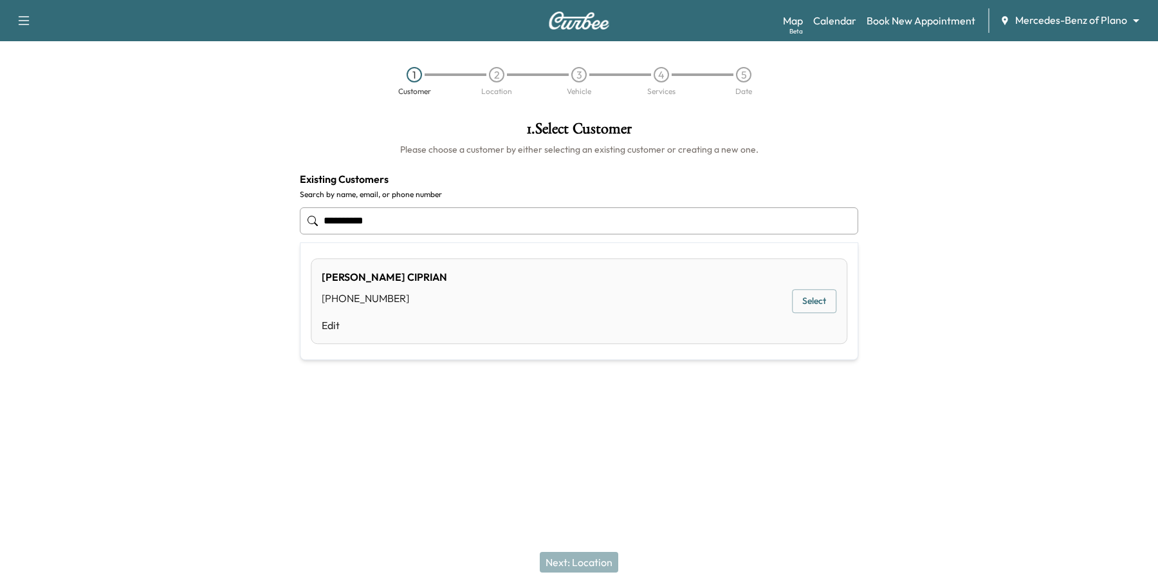
type input "**********"
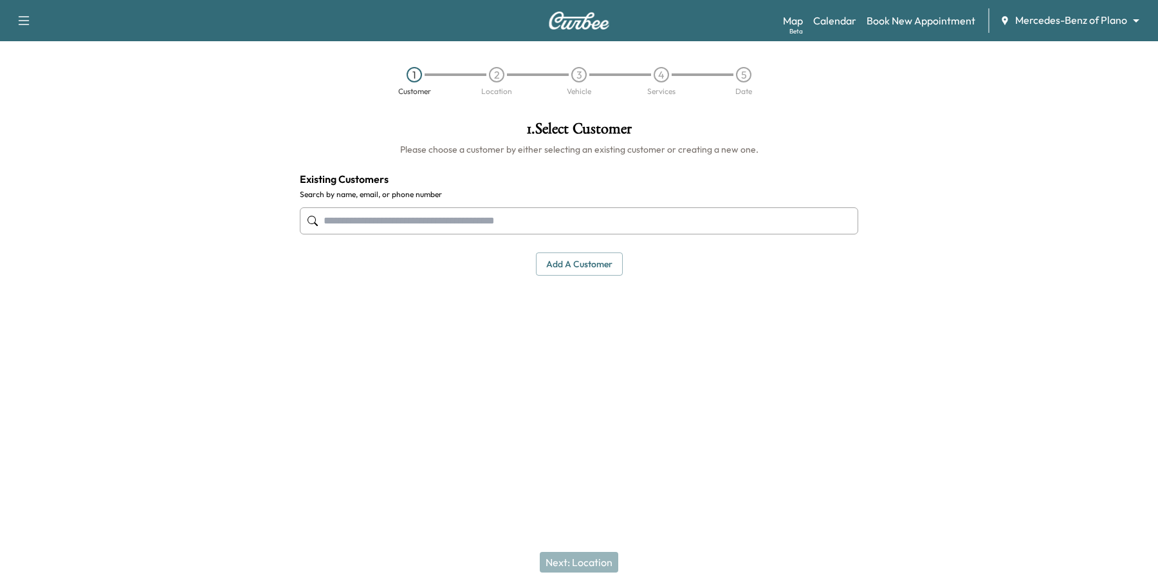
click at [454, 227] on input "text" at bounding box center [579, 220] width 559 height 27
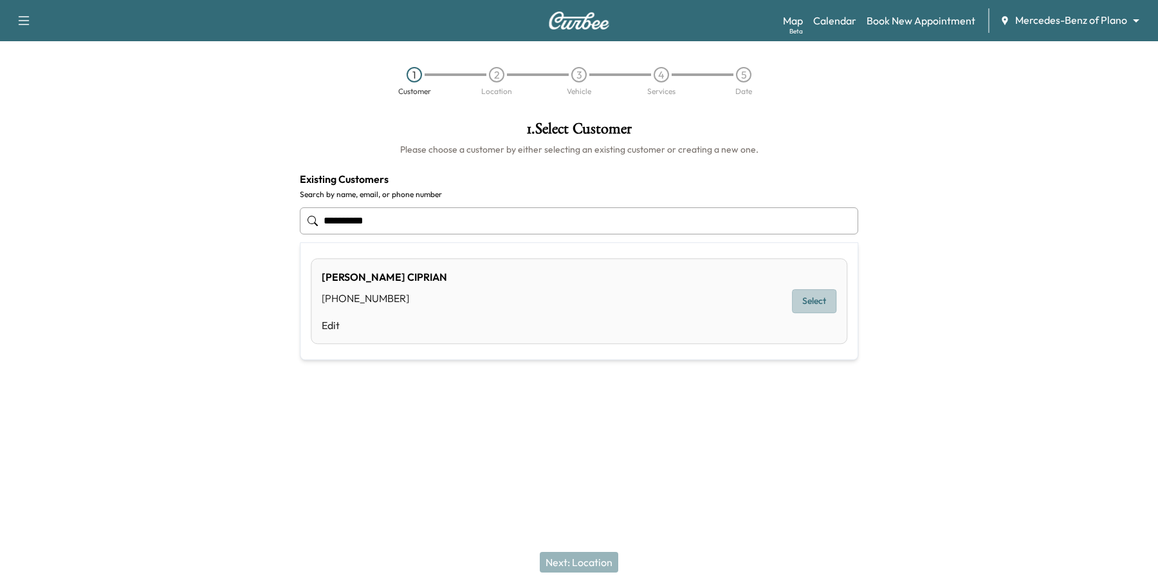
click at [815, 297] on button "Select" at bounding box center [814, 302] width 44 height 24
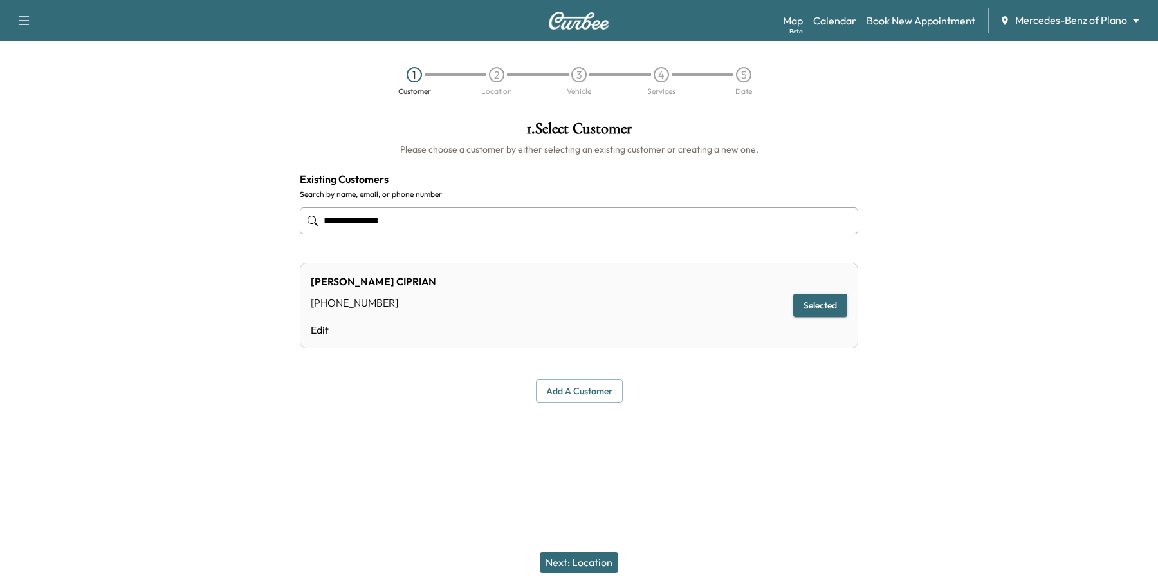
type input "**********"
click at [608, 566] on button "Next: Location" at bounding box center [579, 561] width 79 height 21
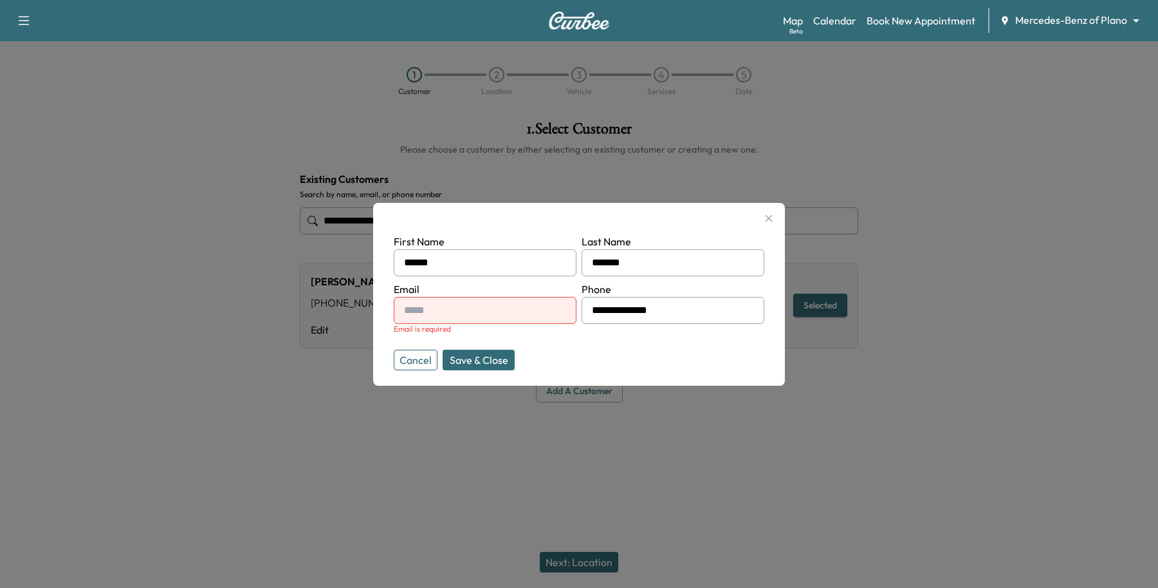
click at [445, 310] on input "text" at bounding box center [485, 310] width 183 height 27
type input "**********"
click at [484, 364] on button "Save & Close" at bounding box center [479, 359] width 72 height 21
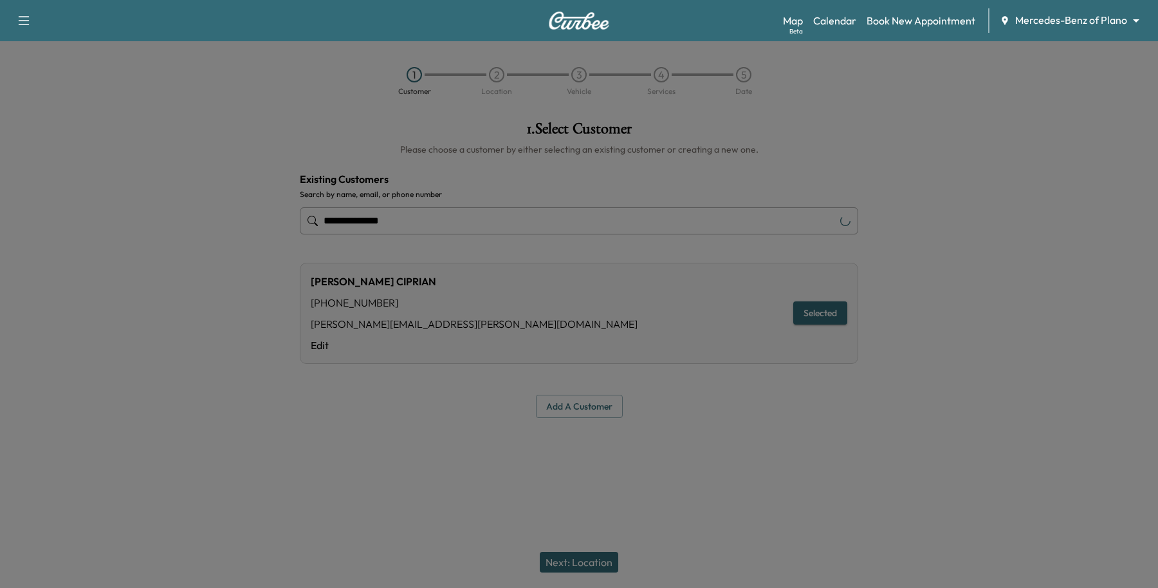
click at [487, 359] on div "[PERSON_NAME] [PHONE_NUMBER] [PERSON_NAME][EMAIL_ADDRESS][PERSON_NAME][DOMAIN_N…" at bounding box center [579, 313] width 559 height 101
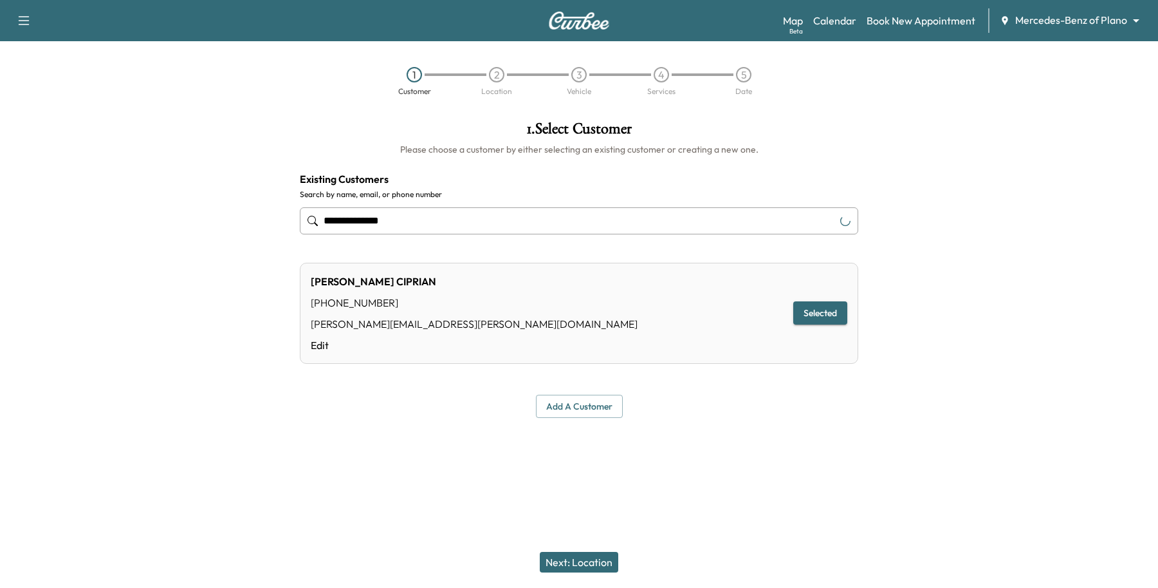
click at [552, 561] on button "Next: Location" at bounding box center [579, 561] width 79 height 21
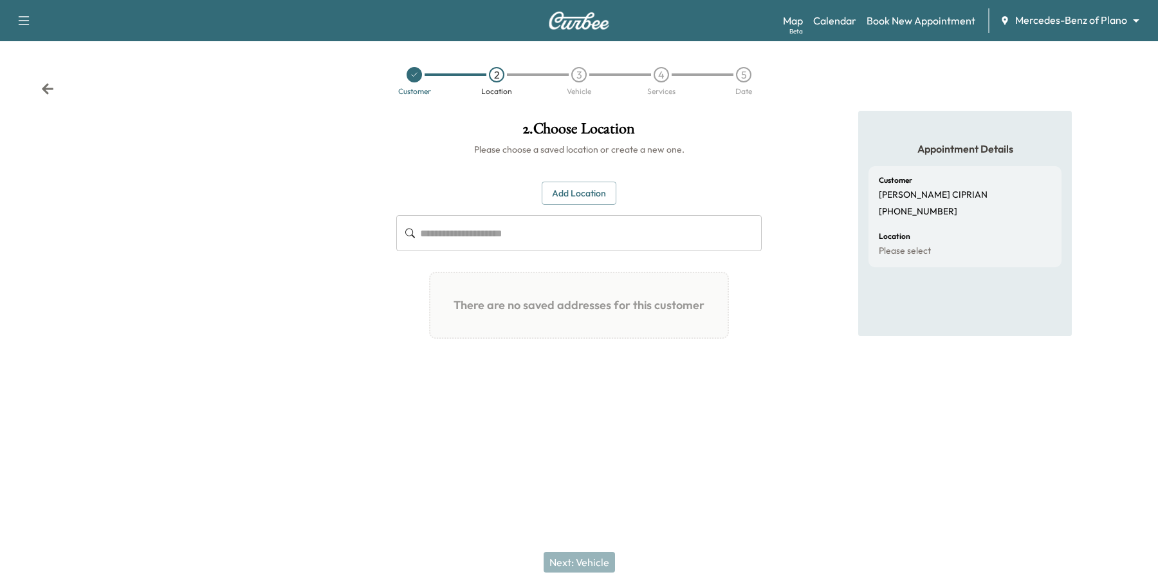
click at [623, 197] on div "Add Location ​ There are no saved addresses for this customer Add a Location Ad…" at bounding box center [579, 265] width 366 height 168
drag, startPoint x: 608, startPoint y: 194, endPoint x: 596, endPoint y: 197, distance: 12.6
click at [605, 194] on button "Add Location" at bounding box center [579, 193] width 75 height 24
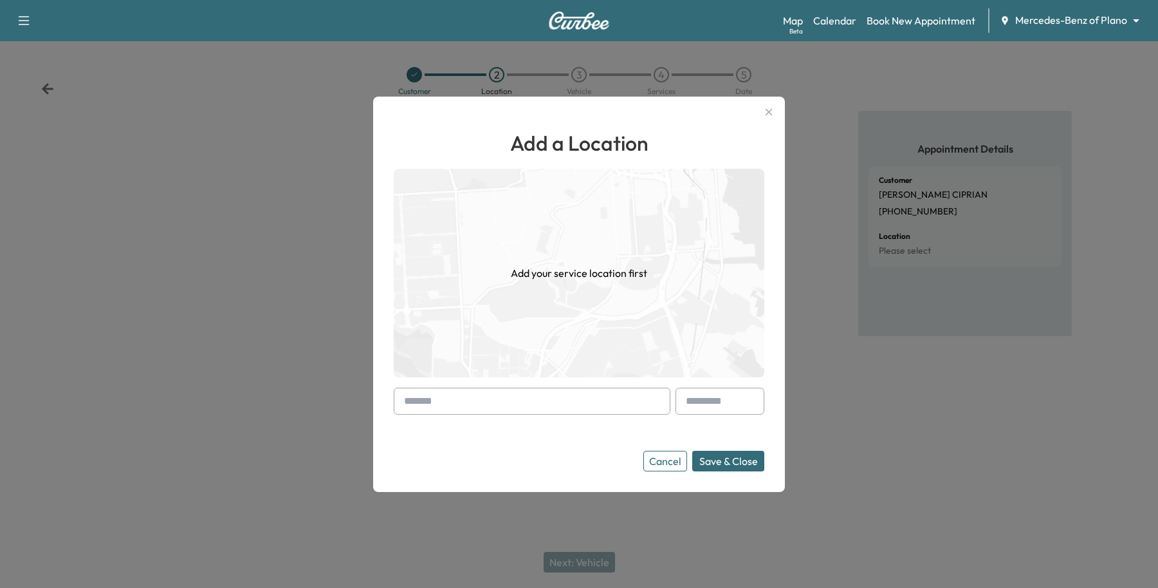
click at [463, 412] on input "text" at bounding box center [532, 400] width 277 height 27
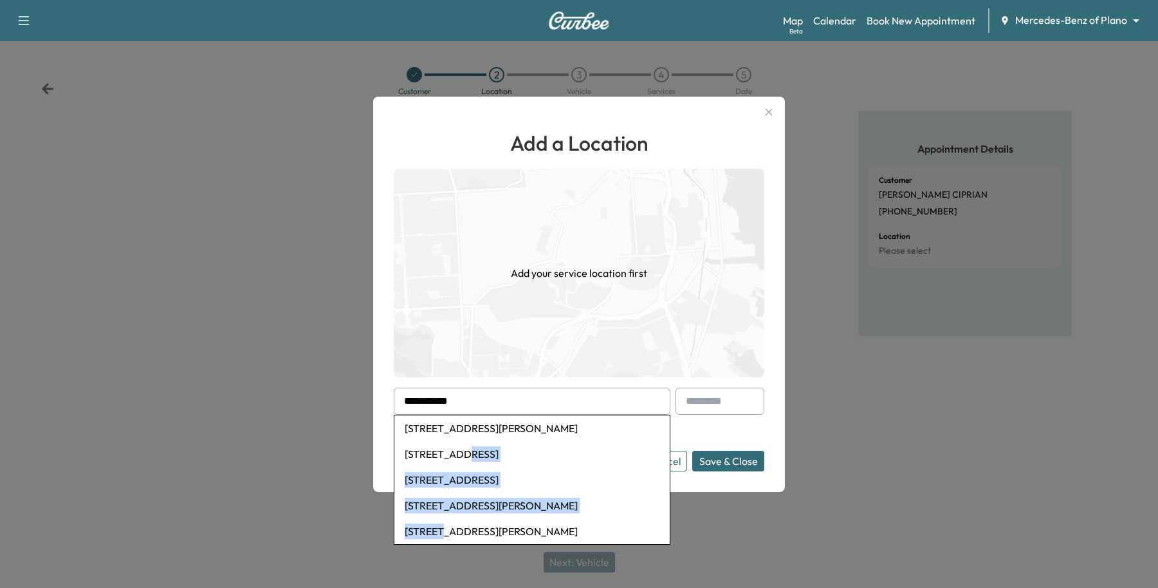
drag, startPoint x: 436, startPoint y: 529, endPoint x: 458, endPoint y: 442, distance: 89.6
click at [458, 442] on ul "[STREET_ADDRESS] [STREET_ADDRESS] [STREET_ADDRESS] [STREET_ADDRESS] [STREET_ADD…" at bounding box center [532, 479] width 277 height 130
click at [464, 414] on ul "[STREET_ADDRESS] [STREET_ADDRESS] [STREET_ADDRESS] [STREET_ADDRESS] [STREET_ADD…" at bounding box center [532, 479] width 277 height 130
click at [464, 428] on li "[STREET_ADDRESS][PERSON_NAME]" at bounding box center [531, 428] width 275 height 26
type input "**********"
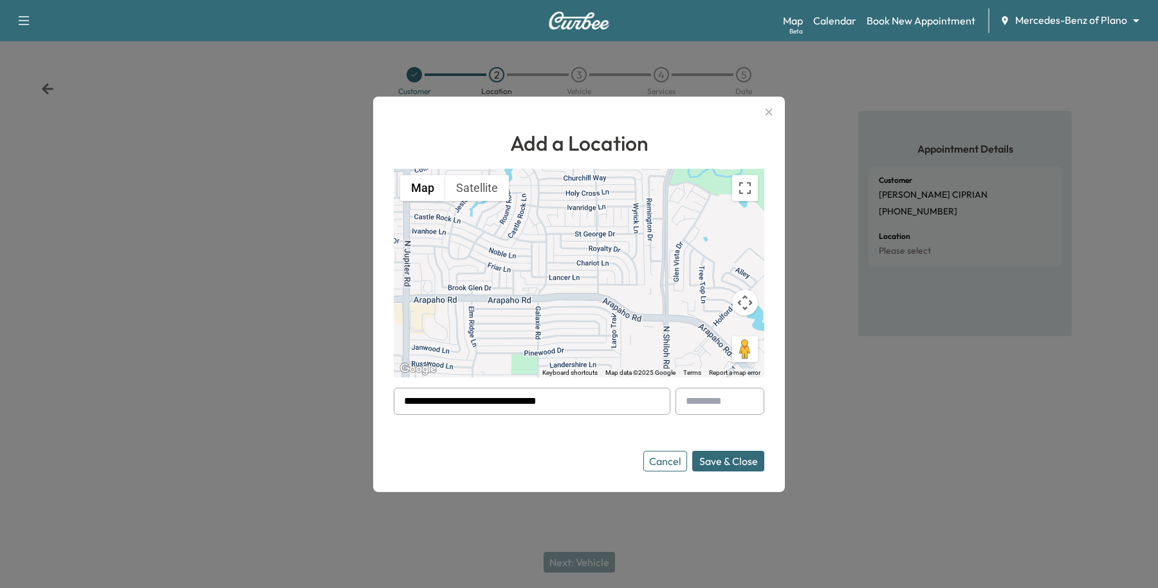
click at [722, 461] on button "Save & Close" at bounding box center [728, 460] width 72 height 21
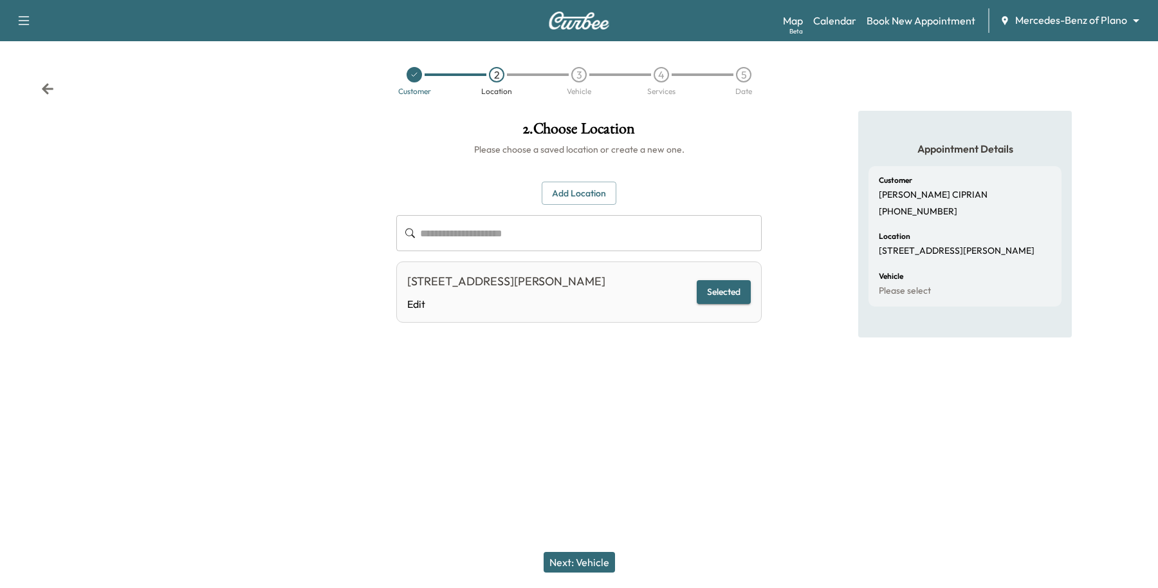
click at [570, 560] on button "Next: Vehicle" at bounding box center [579, 561] width 71 height 21
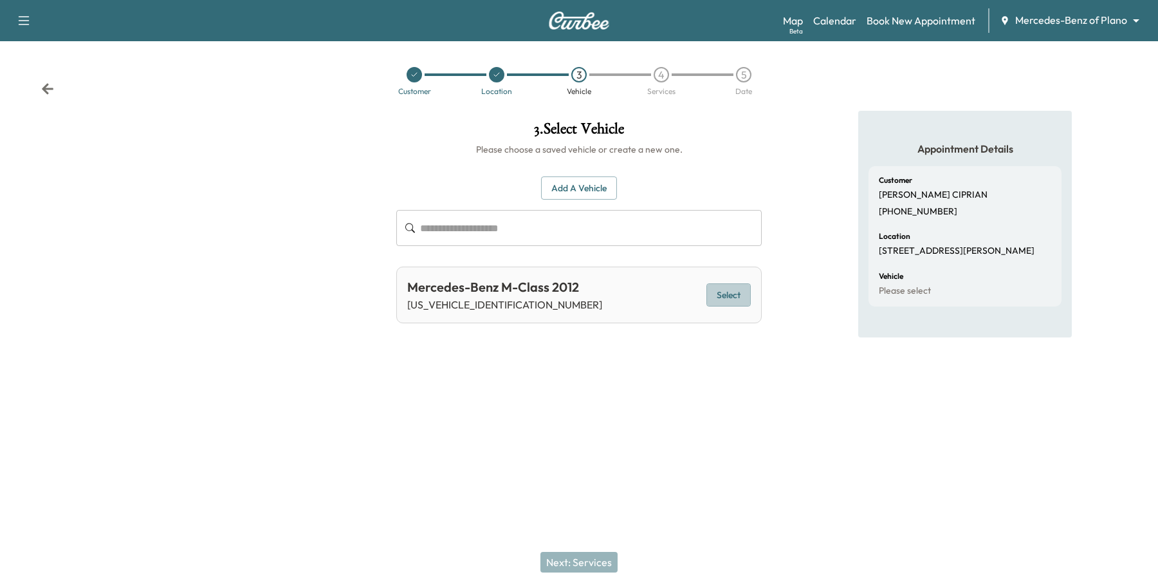
click at [730, 297] on button "Select" at bounding box center [729, 295] width 44 height 24
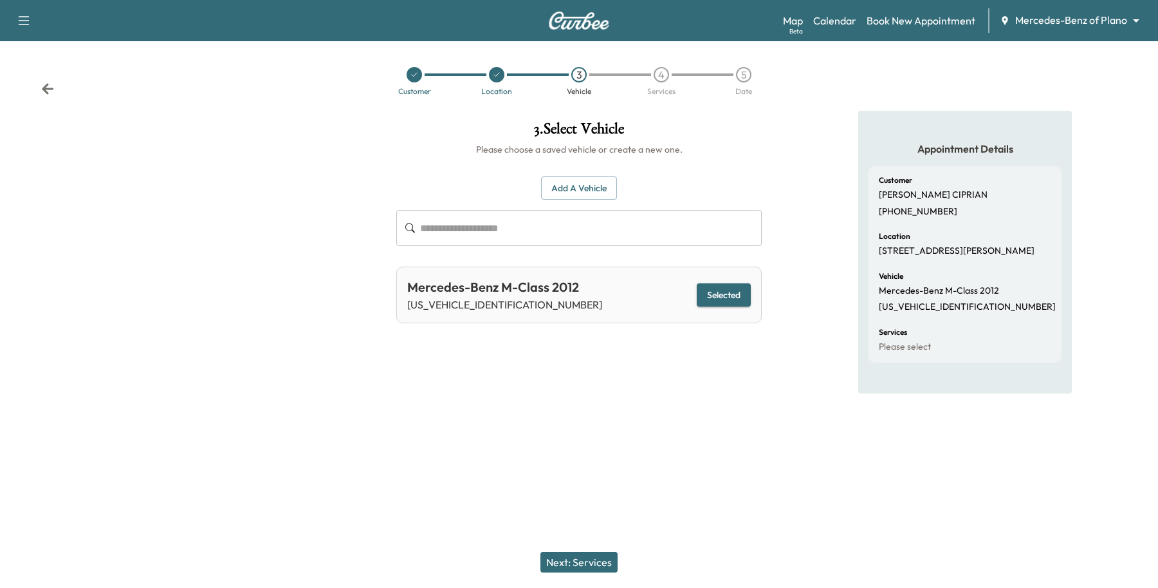
click at [589, 567] on button "Next: Services" at bounding box center [579, 561] width 77 height 21
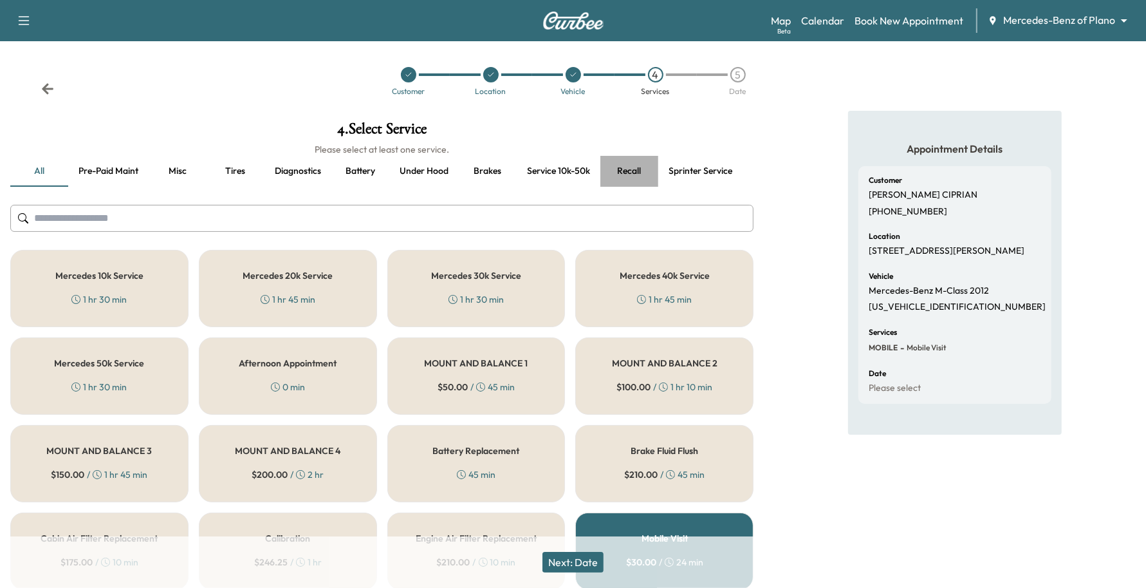
click at [618, 168] on button "Recall" at bounding box center [629, 171] width 58 height 31
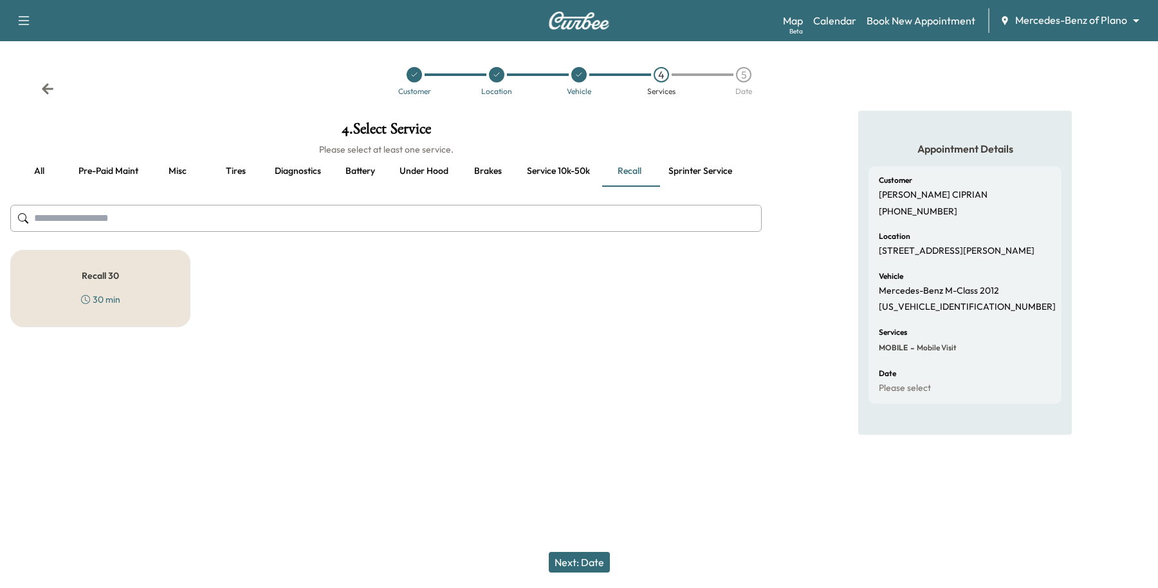
click at [151, 287] on div "Recall 30 30 min" at bounding box center [100, 288] width 180 height 77
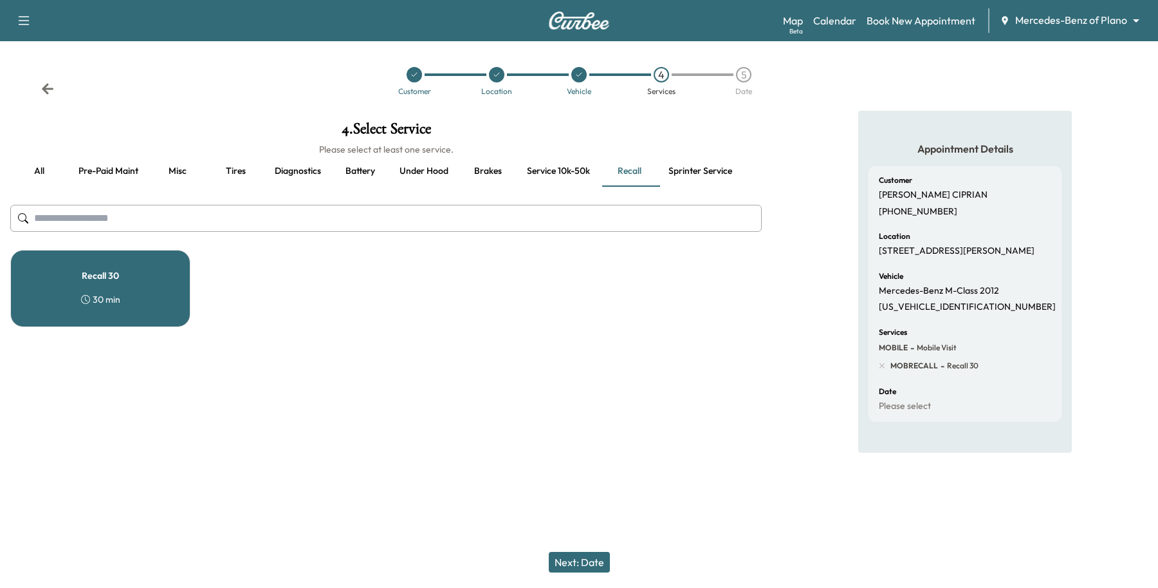
click at [591, 563] on button "Next: Date" at bounding box center [579, 561] width 61 height 21
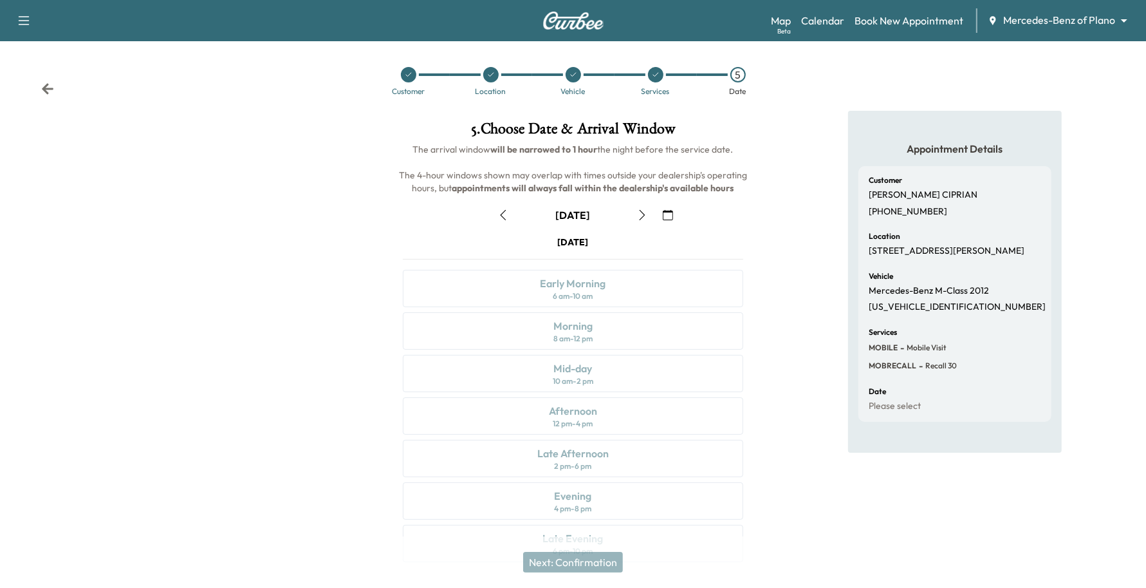
click at [663, 217] on icon "button" at bounding box center [668, 215] width 10 height 10
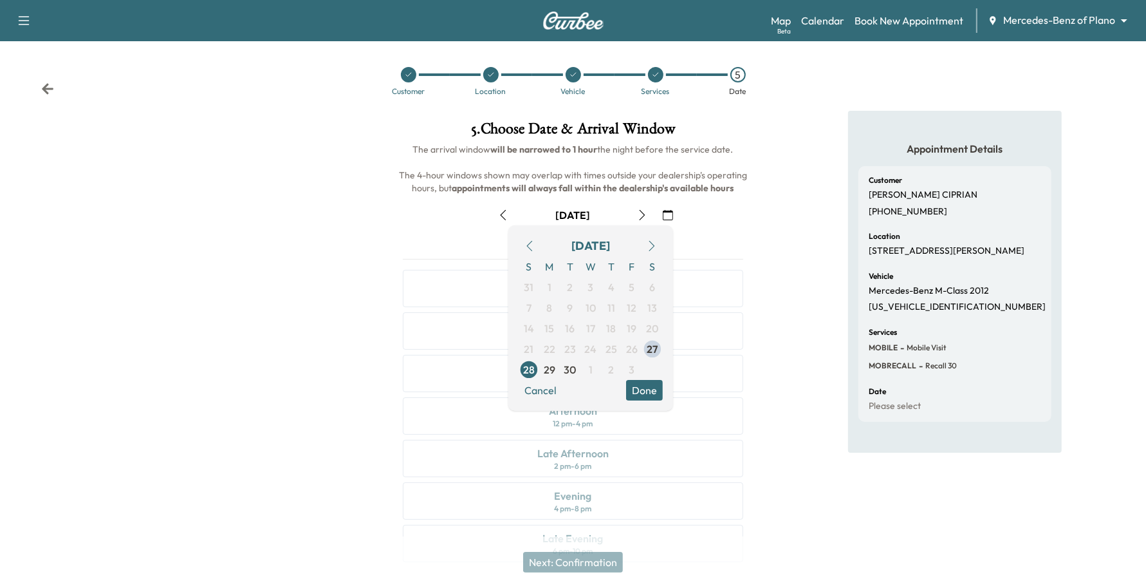
click at [649, 242] on icon "button" at bounding box center [652, 246] width 10 height 10
click at [626, 292] on span "3" at bounding box center [632, 287] width 21 height 21
click at [660, 391] on button "Done" at bounding box center [644, 390] width 37 height 21
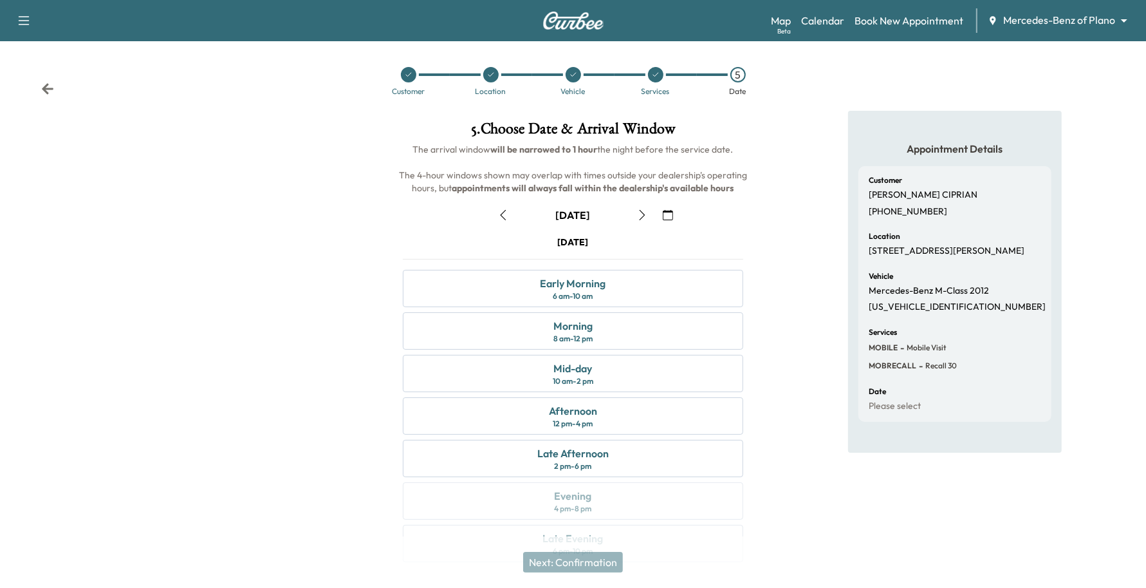
click at [500, 211] on icon "button" at bounding box center [503, 215] width 10 height 10
click at [669, 213] on icon "button" at bounding box center [668, 215] width 10 height 10
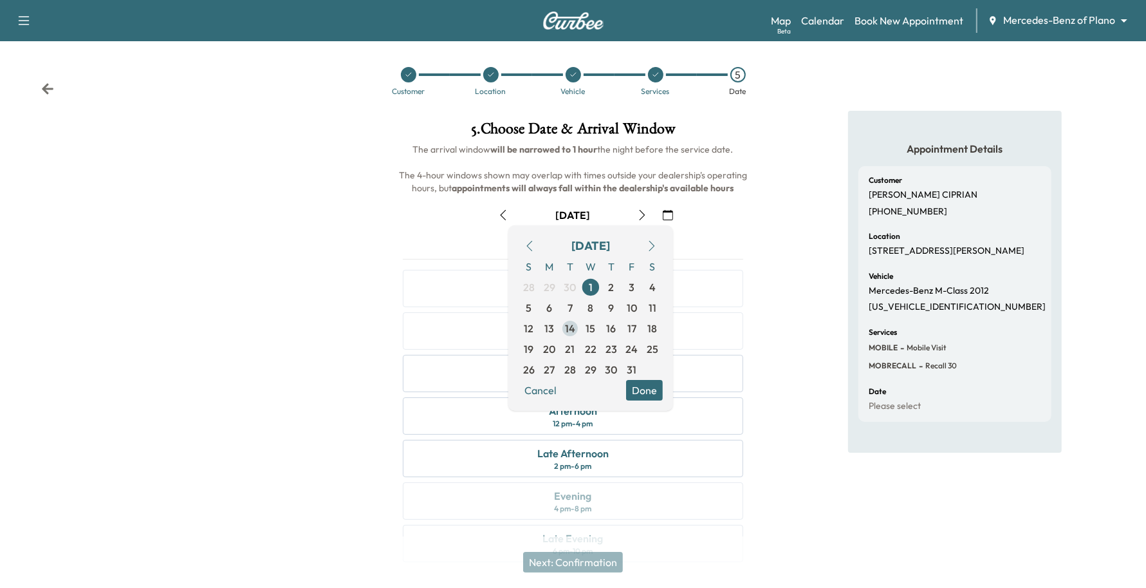
click at [568, 326] on span "14" at bounding box center [570, 327] width 10 height 15
click at [638, 385] on button "Done" at bounding box center [644, 390] width 37 height 21
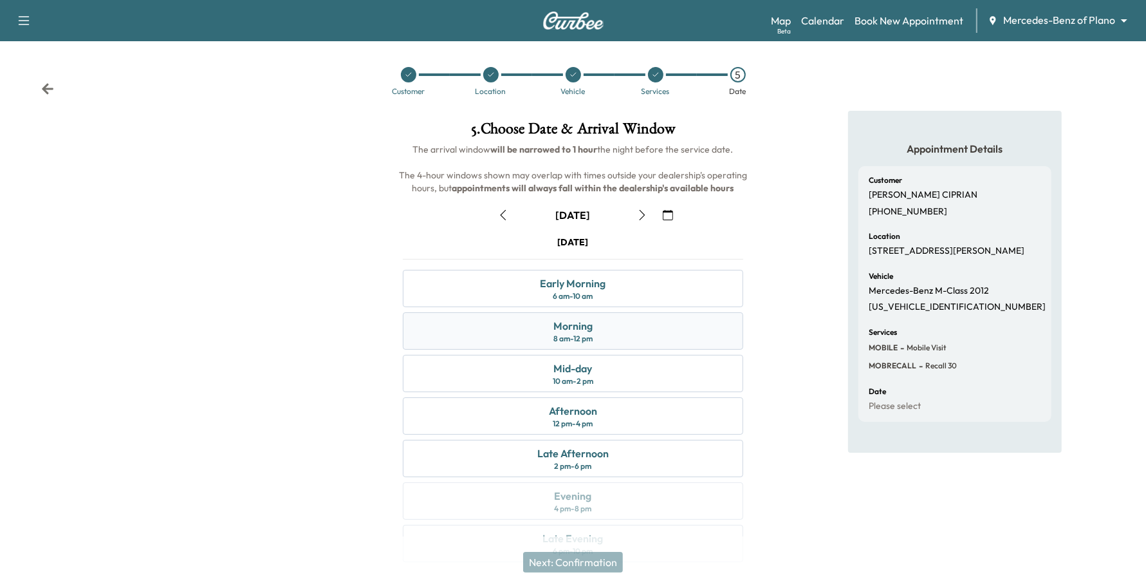
click at [612, 346] on div "Morning 8 am - 12 pm" at bounding box center [573, 330] width 341 height 37
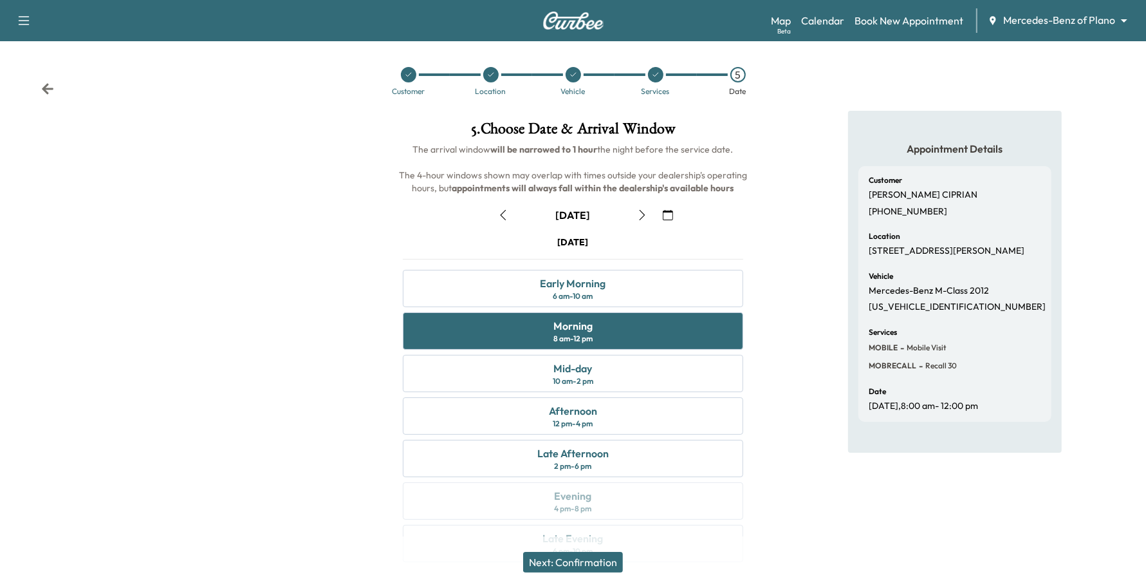
click at [571, 569] on button "Next: Confirmation" at bounding box center [573, 561] width 100 height 21
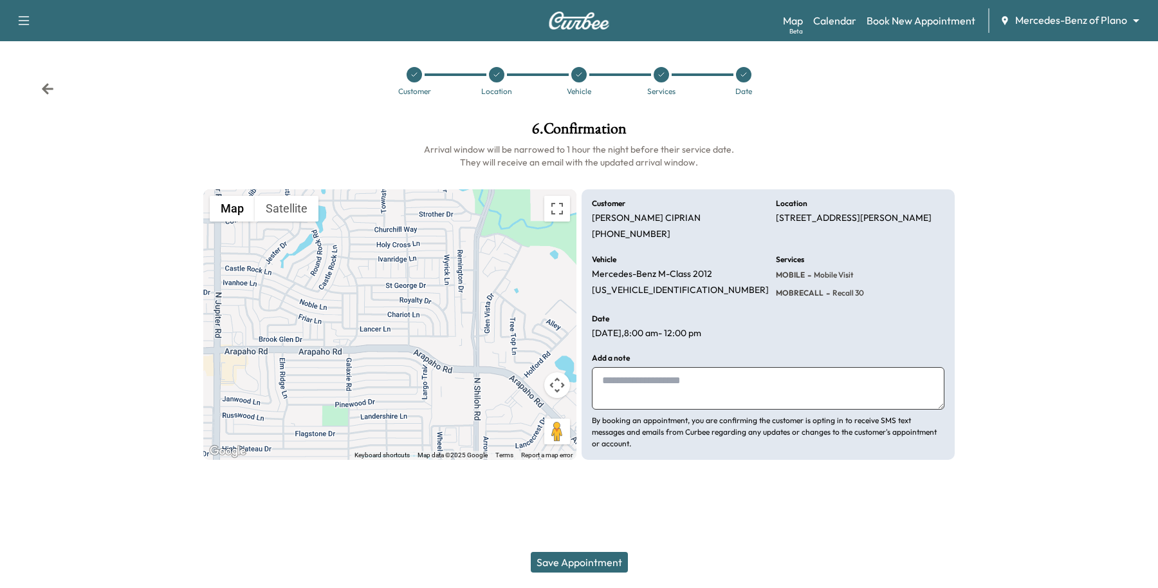
click at [664, 391] on textarea at bounding box center [768, 388] width 353 height 42
paste textarea "**********"
type textarea "**********"
click at [597, 577] on div "Save Appointment" at bounding box center [579, 561] width 1158 height 51
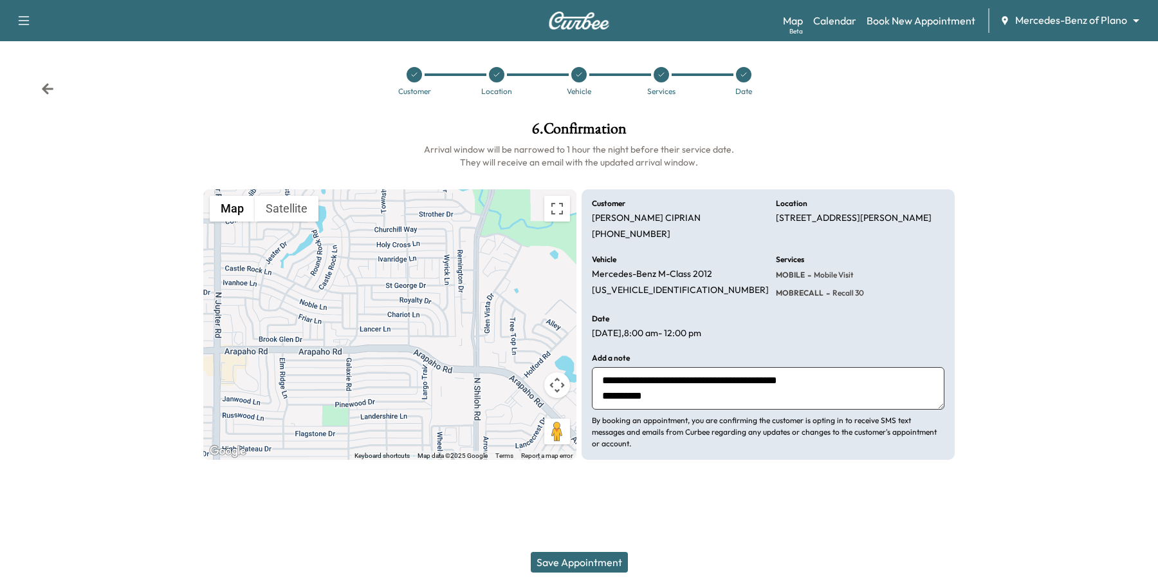
click at [602, 561] on button "Save Appointment" at bounding box center [579, 561] width 97 height 21
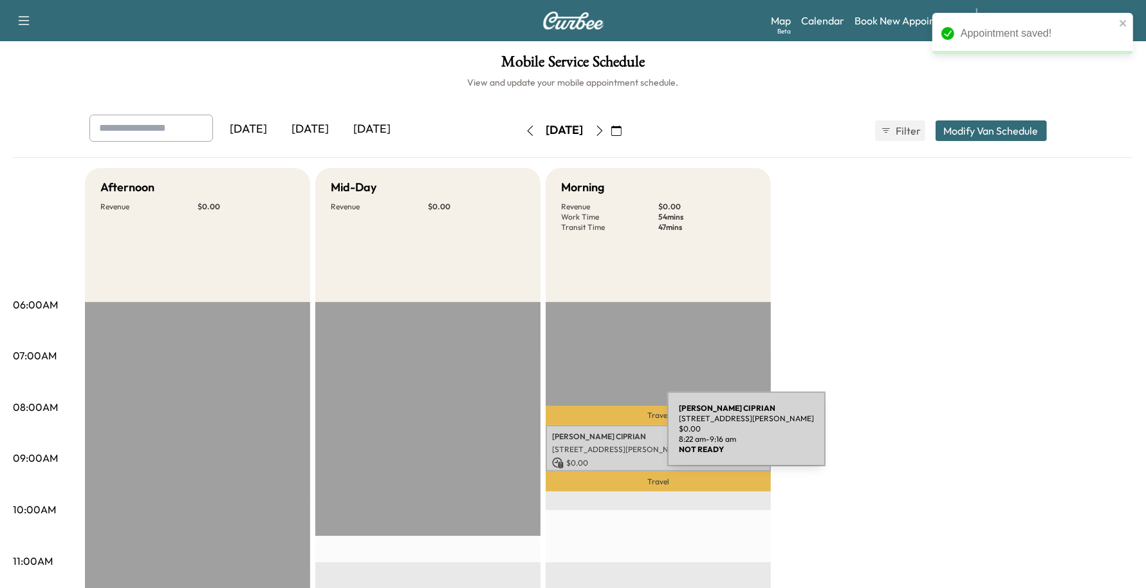
click at [571, 436] on p "[PERSON_NAME]" at bounding box center [658, 436] width 212 height 10
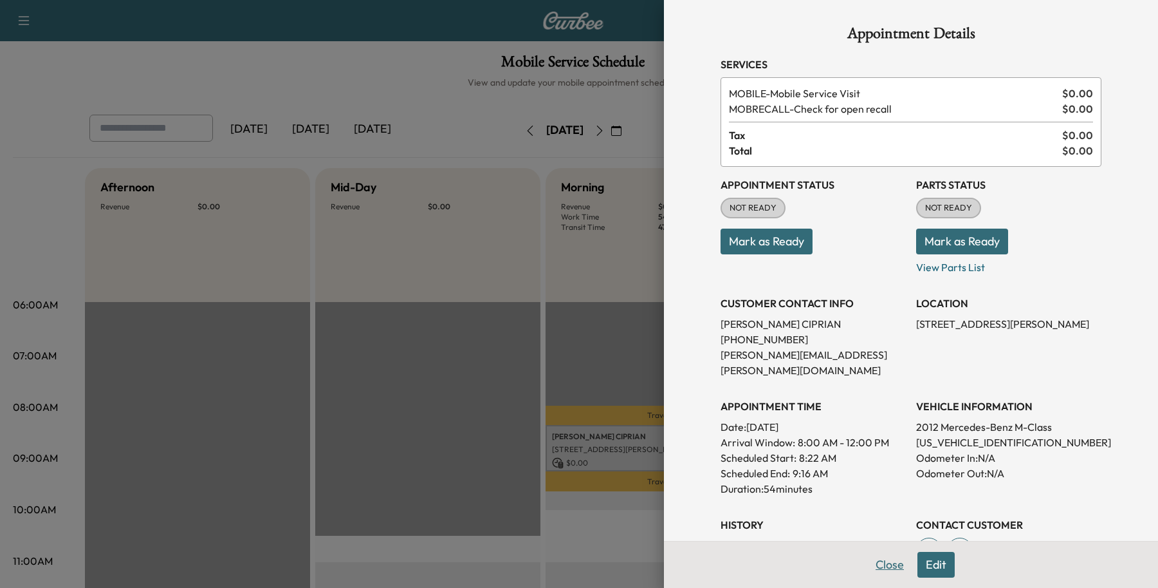
click at [872, 565] on button "Close" at bounding box center [889, 564] width 45 height 26
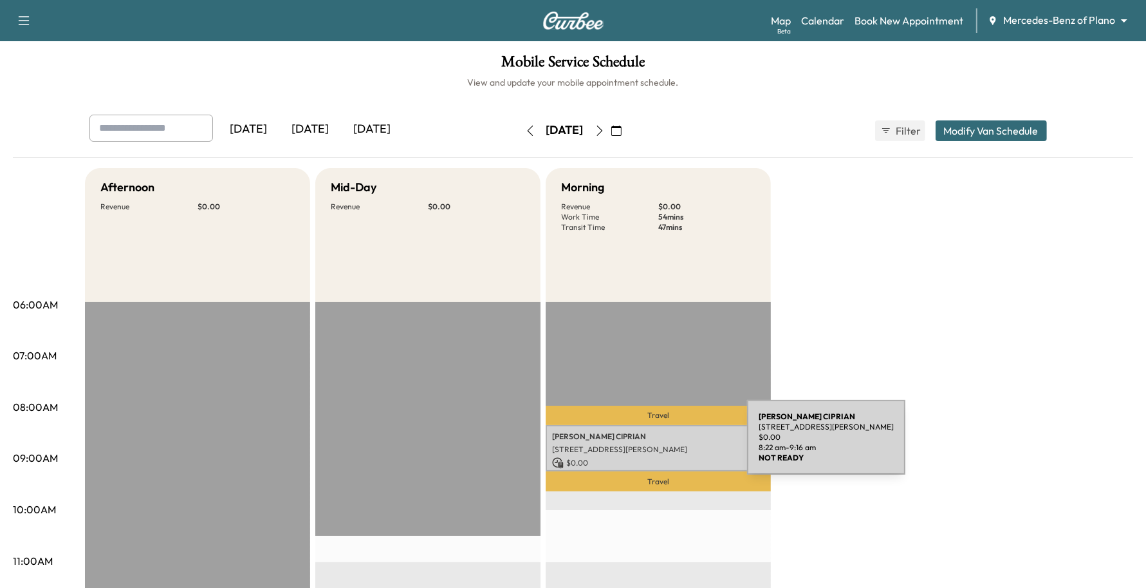
click at [651, 445] on p "[STREET_ADDRESS][PERSON_NAME]" at bounding box center [658, 449] width 212 height 10
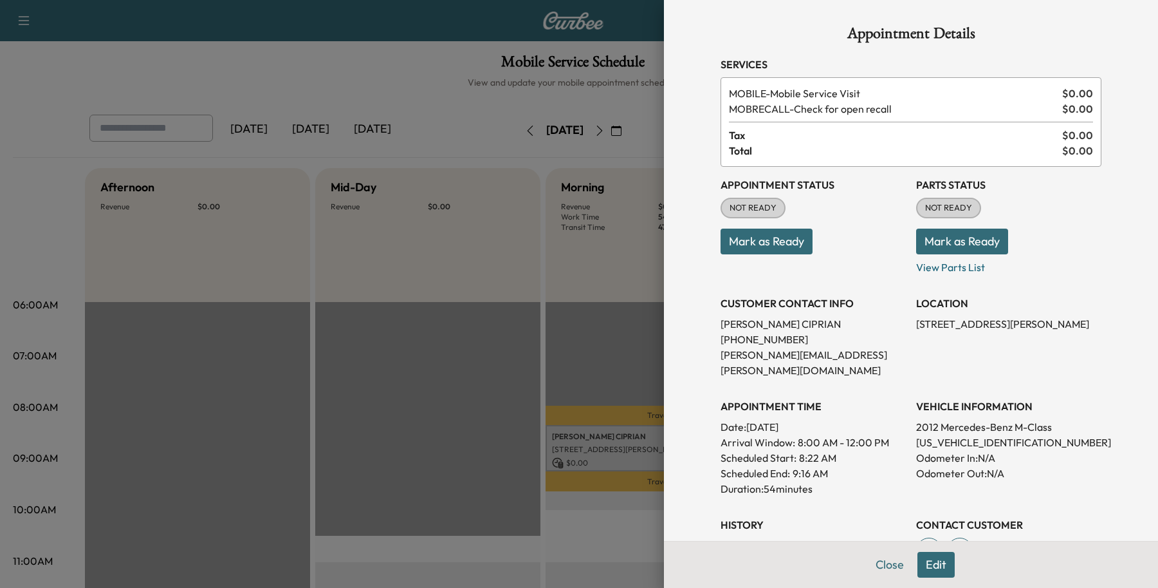
drag, startPoint x: 872, startPoint y: 564, endPoint x: 876, endPoint y: 577, distance: 13.6
click at [871, 570] on button "Close" at bounding box center [889, 564] width 45 height 26
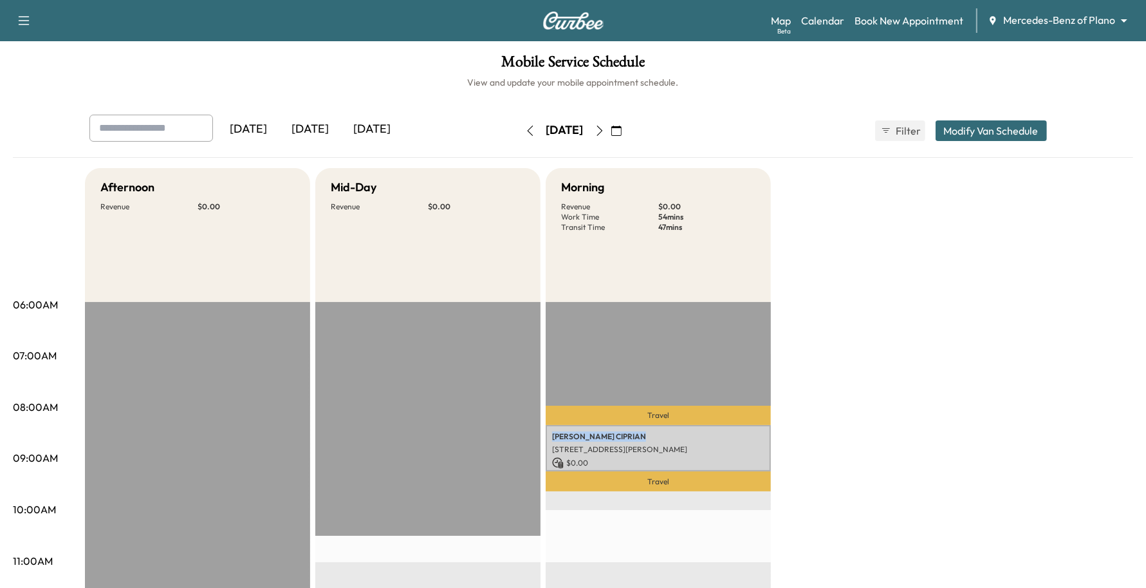
drag, startPoint x: 615, startPoint y: 435, endPoint x: 542, endPoint y: 431, distance: 72.8
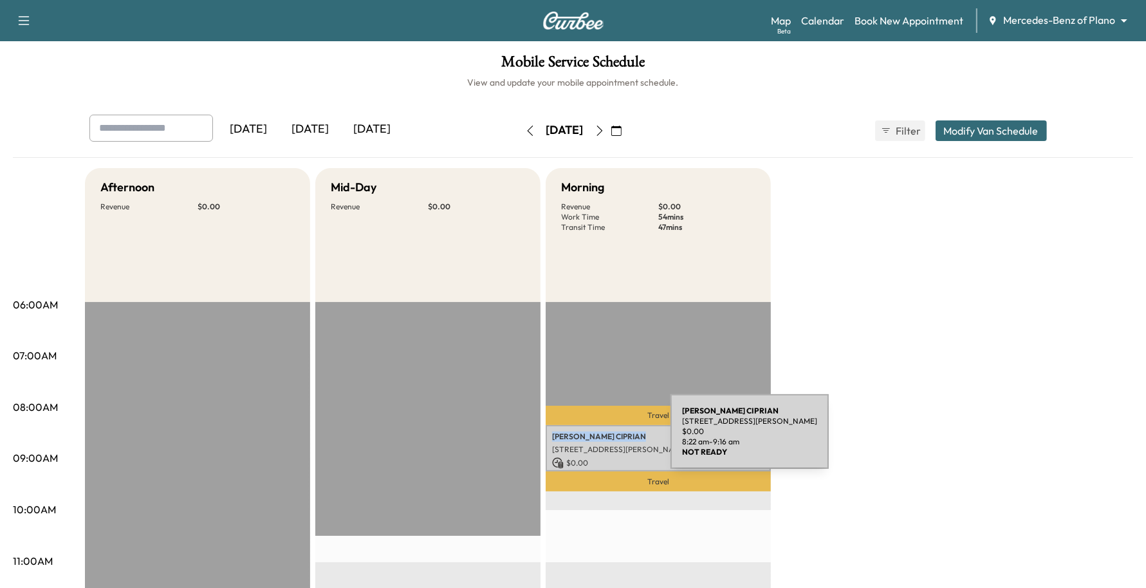
copy p "[PERSON_NAME]"
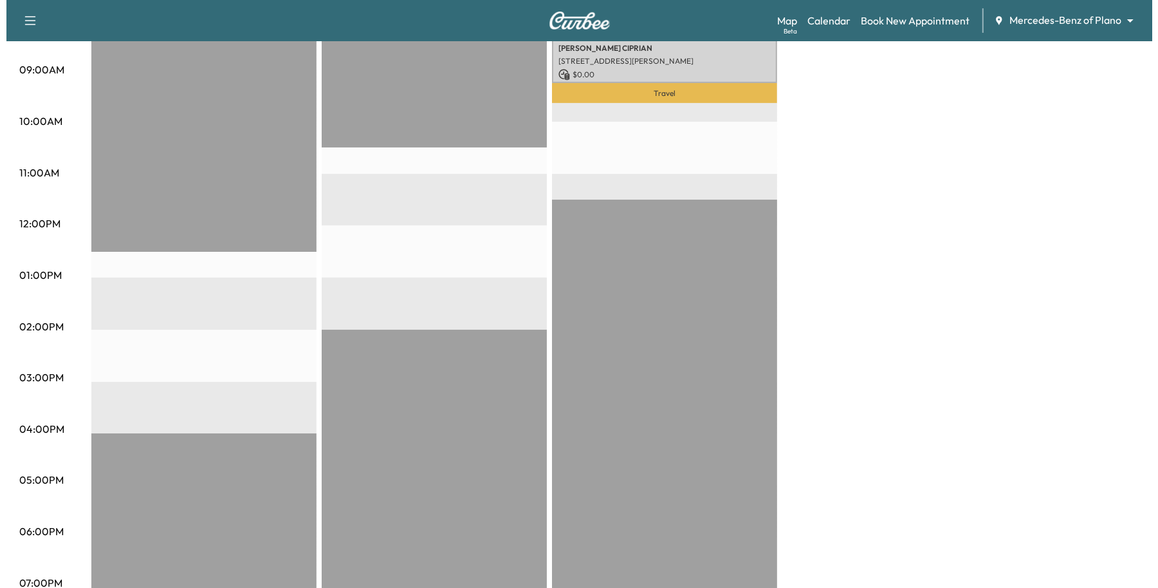
scroll to position [241, 0]
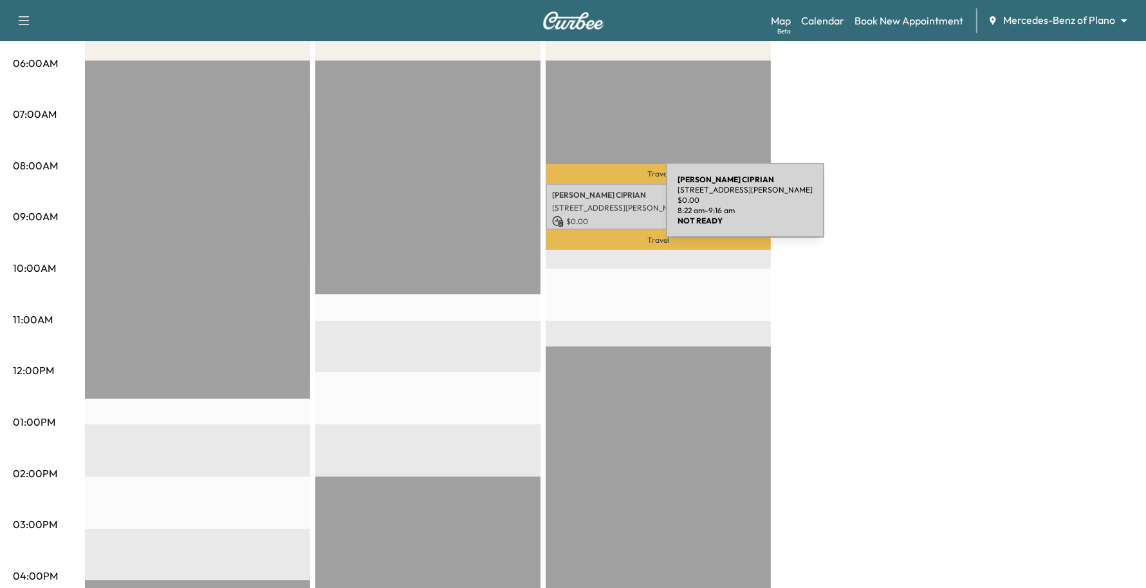
click at [577, 207] on p "[STREET_ADDRESS][PERSON_NAME]" at bounding box center [658, 208] width 212 height 10
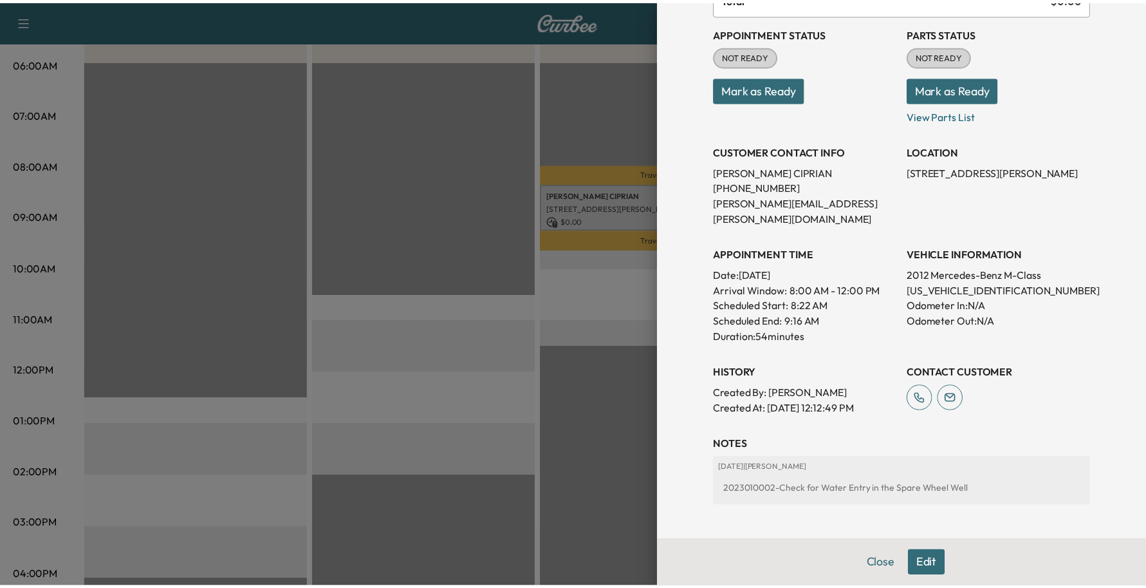
scroll to position [0, 0]
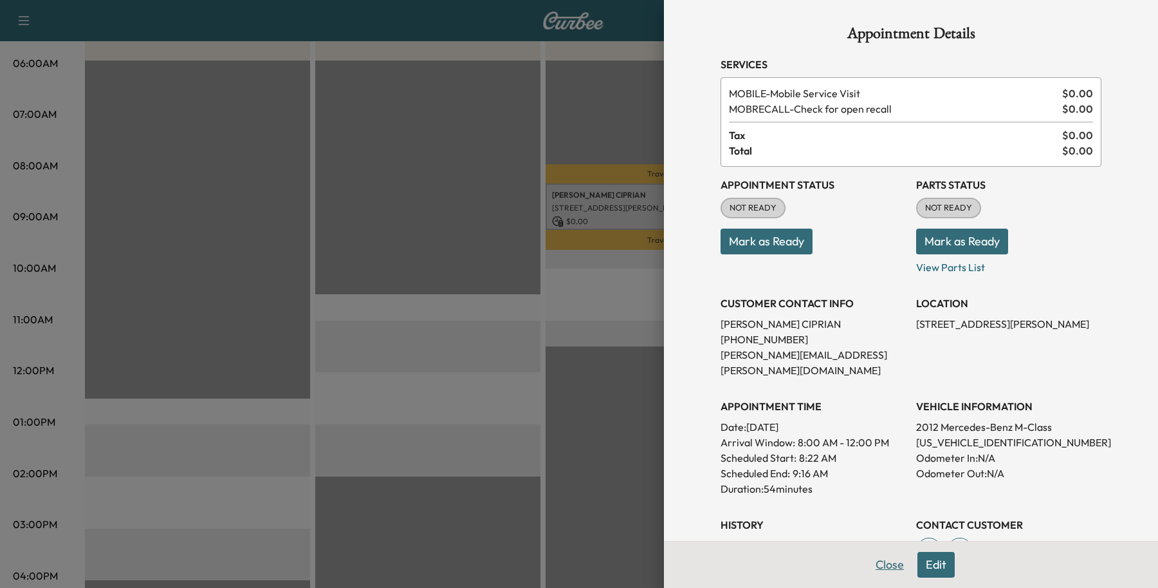
click at [870, 570] on button "Close" at bounding box center [889, 564] width 45 height 26
